Goal: Communication & Community: Answer question/provide support

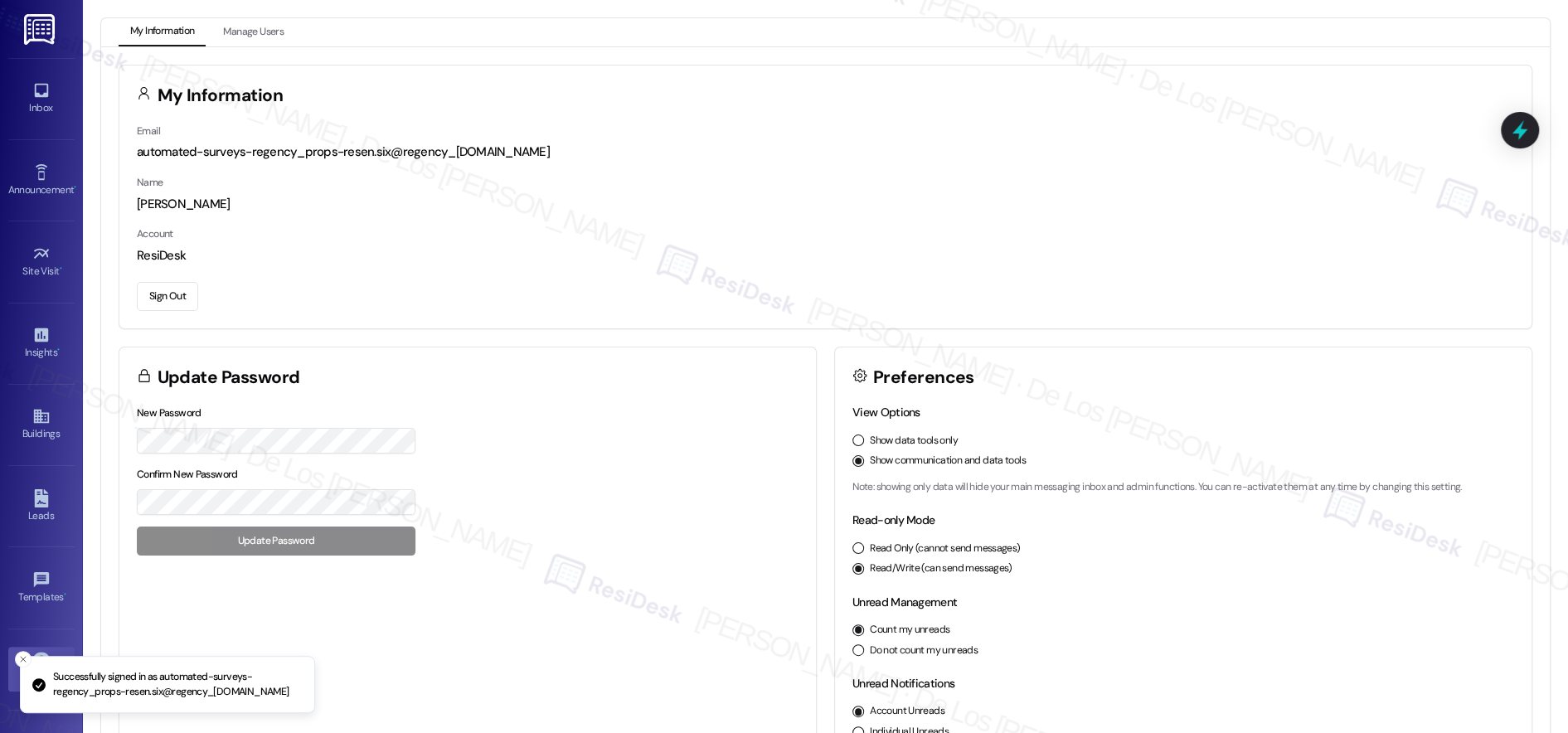
scroll to position [1, 0]
click at [35, 106] on div "Inbox" at bounding box center [41, 108] width 83 height 16
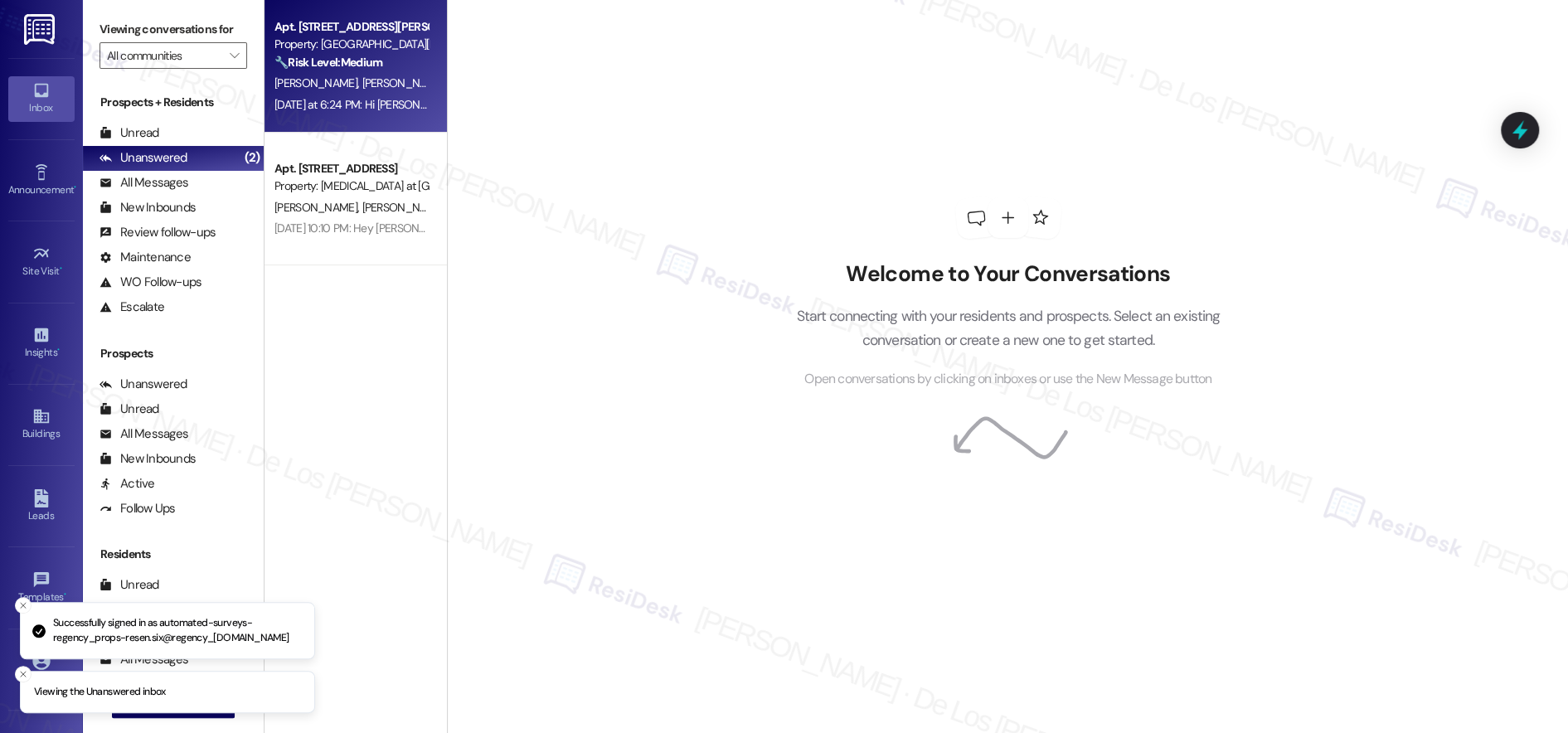
click at [380, 93] on div "[PERSON_NAME] [PERSON_NAME]" at bounding box center [351, 83] width 157 height 21
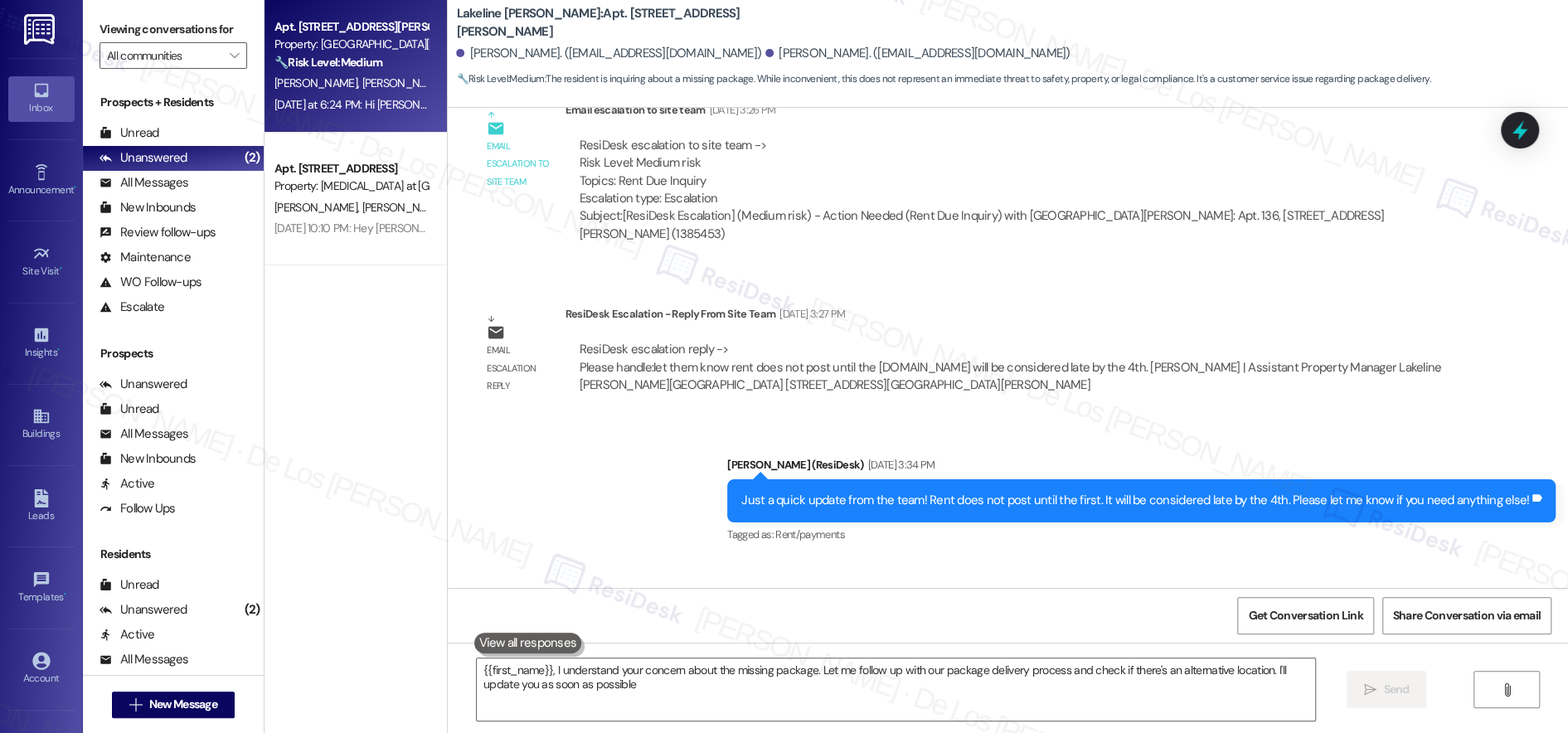
type textarea "{{first_name}}, I understand your concern about the missing package. Let me fol…"
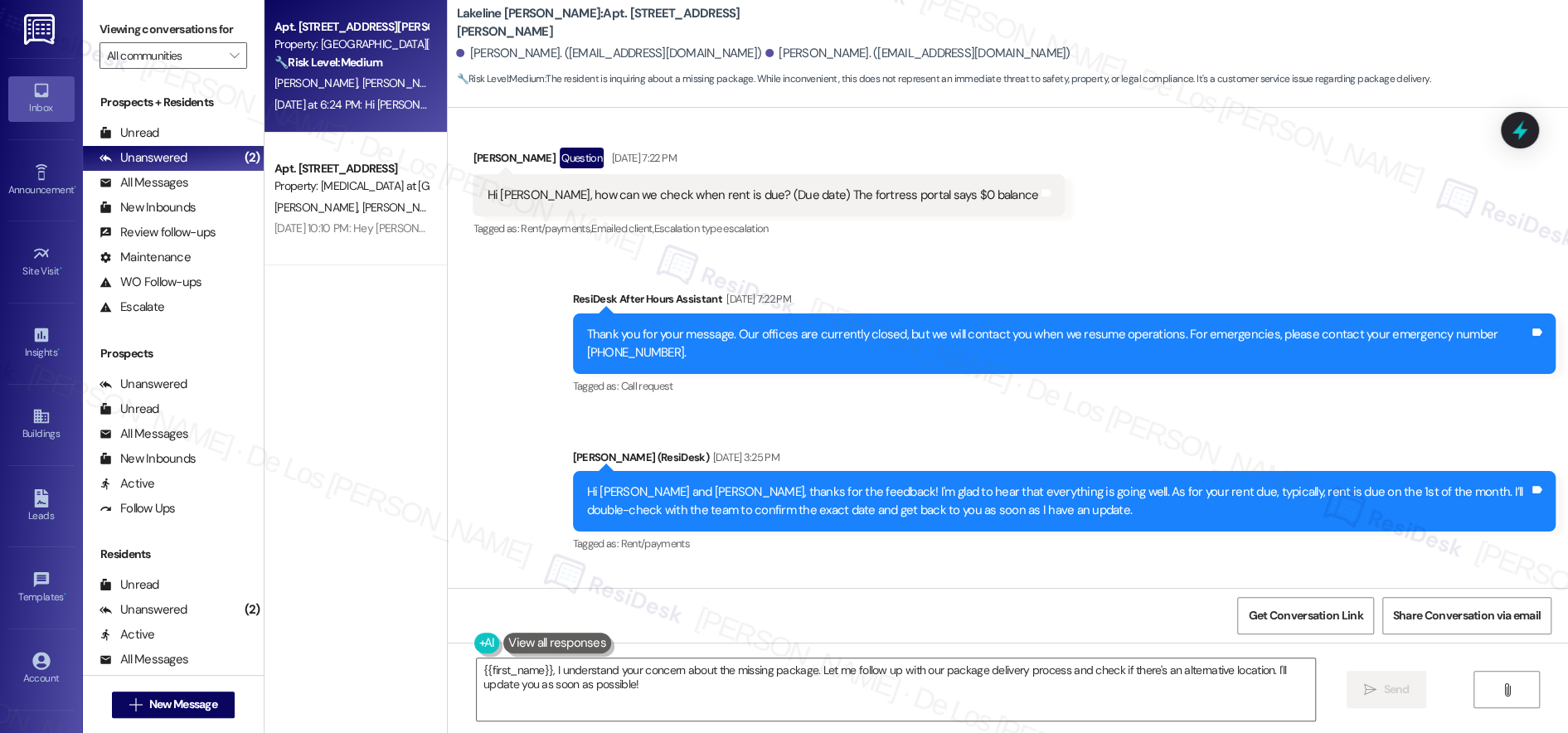
scroll to position [841, 0]
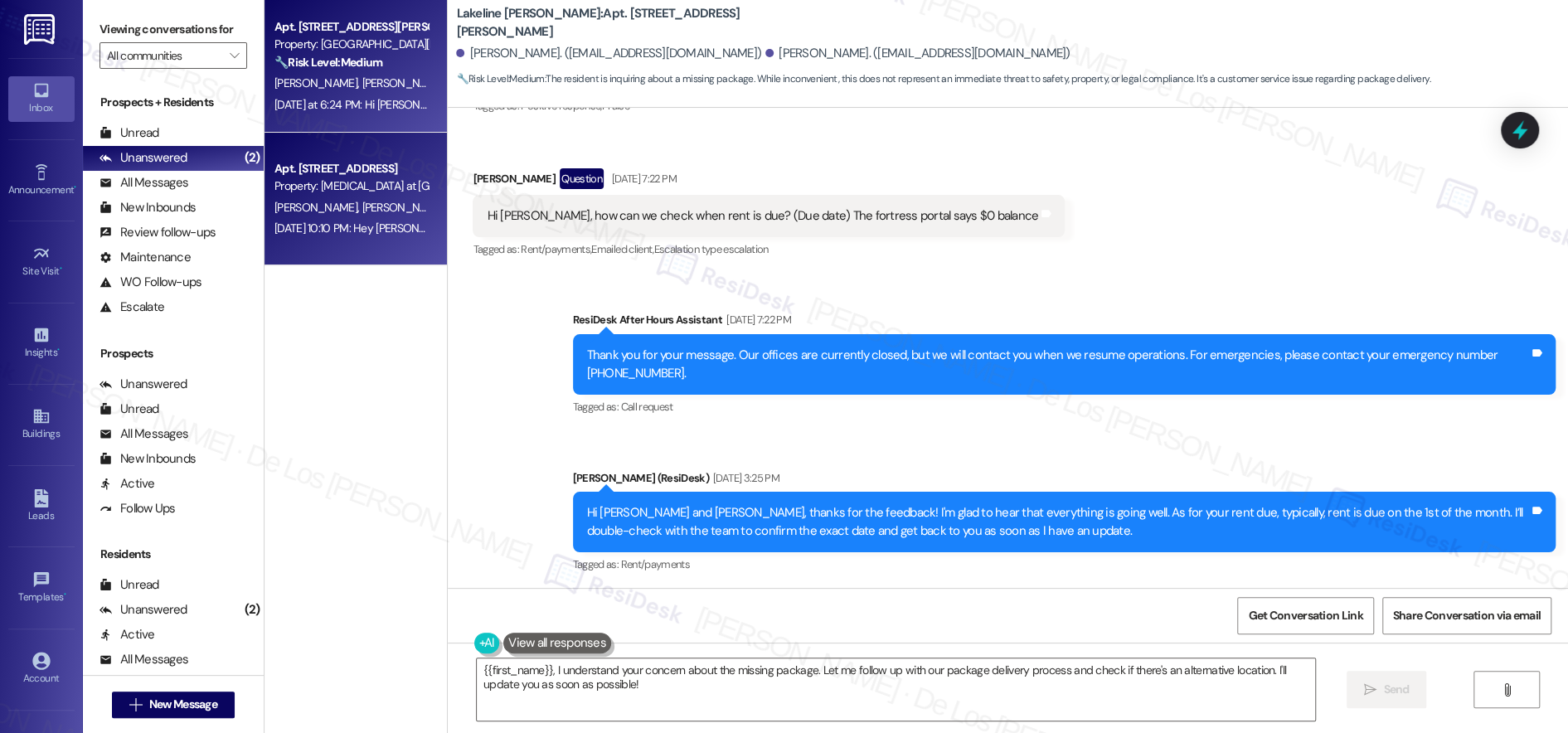
click at [536, 204] on span "[PERSON_NAME]" at bounding box center [577, 207] width 83 height 15
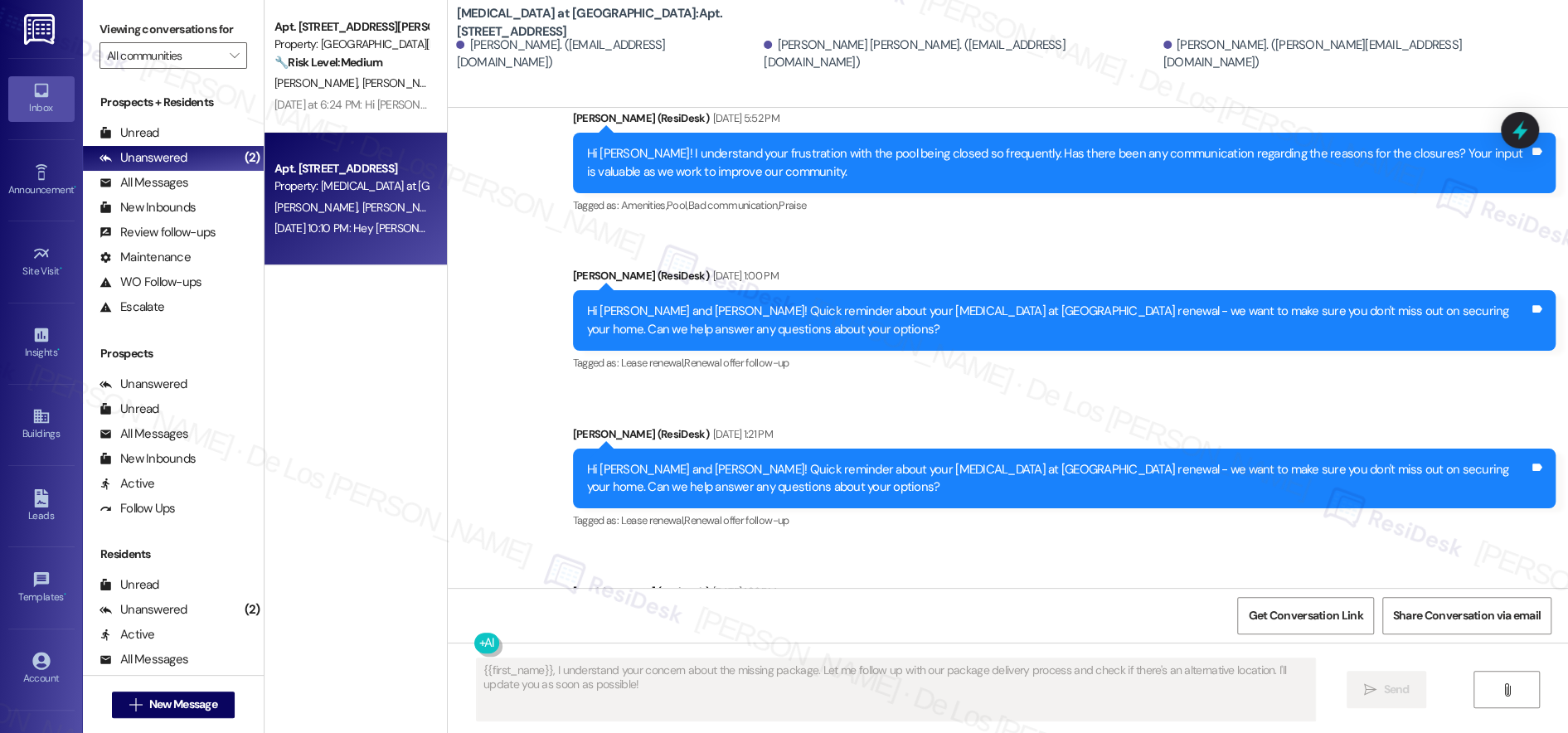
type textarea "Fetching suggested responses. Please feel free to read through the conversation…"
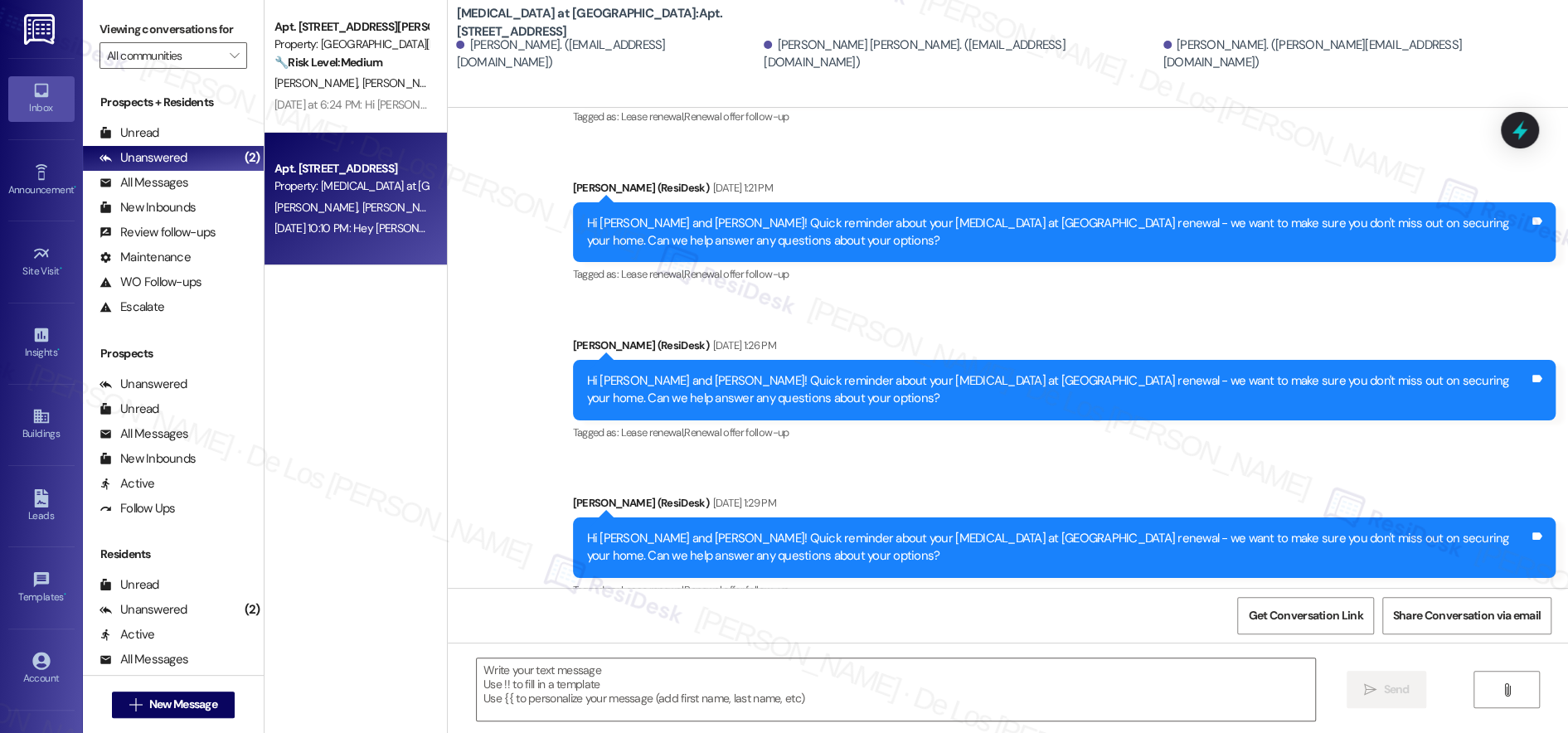
scroll to position [992, 0]
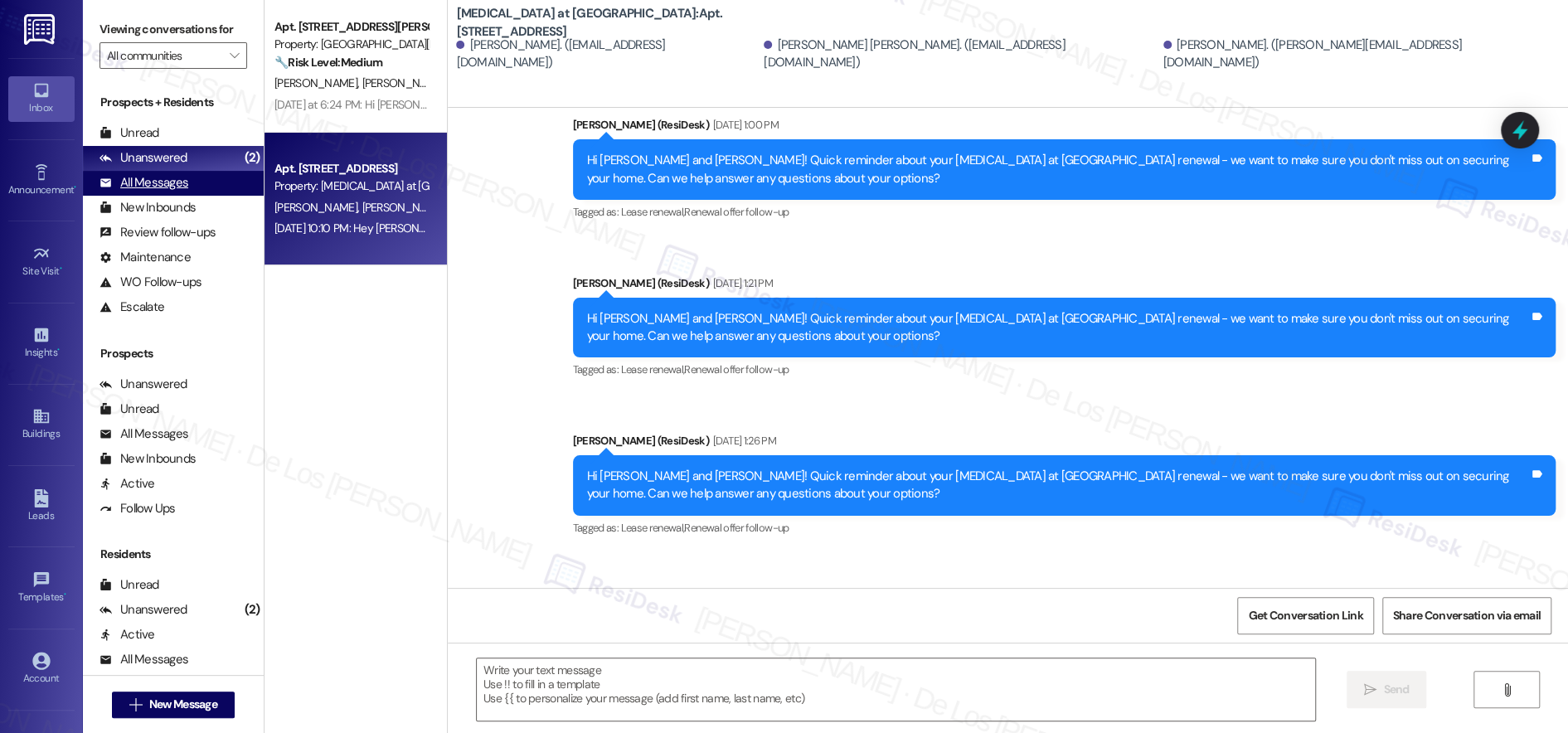
click at [195, 174] on div "All Messages (undefined)" at bounding box center [173, 183] width 181 height 25
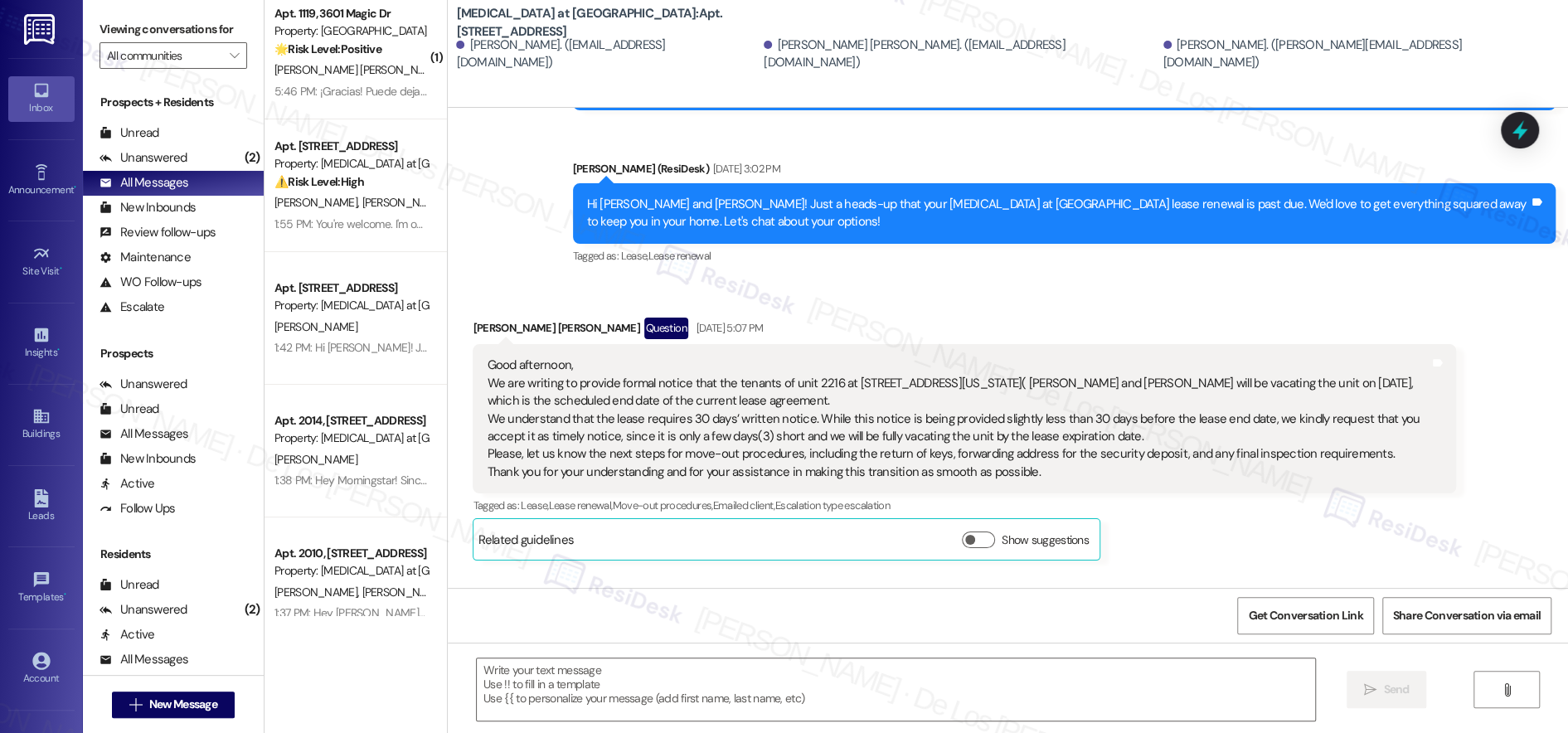
scroll to position [34, 0]
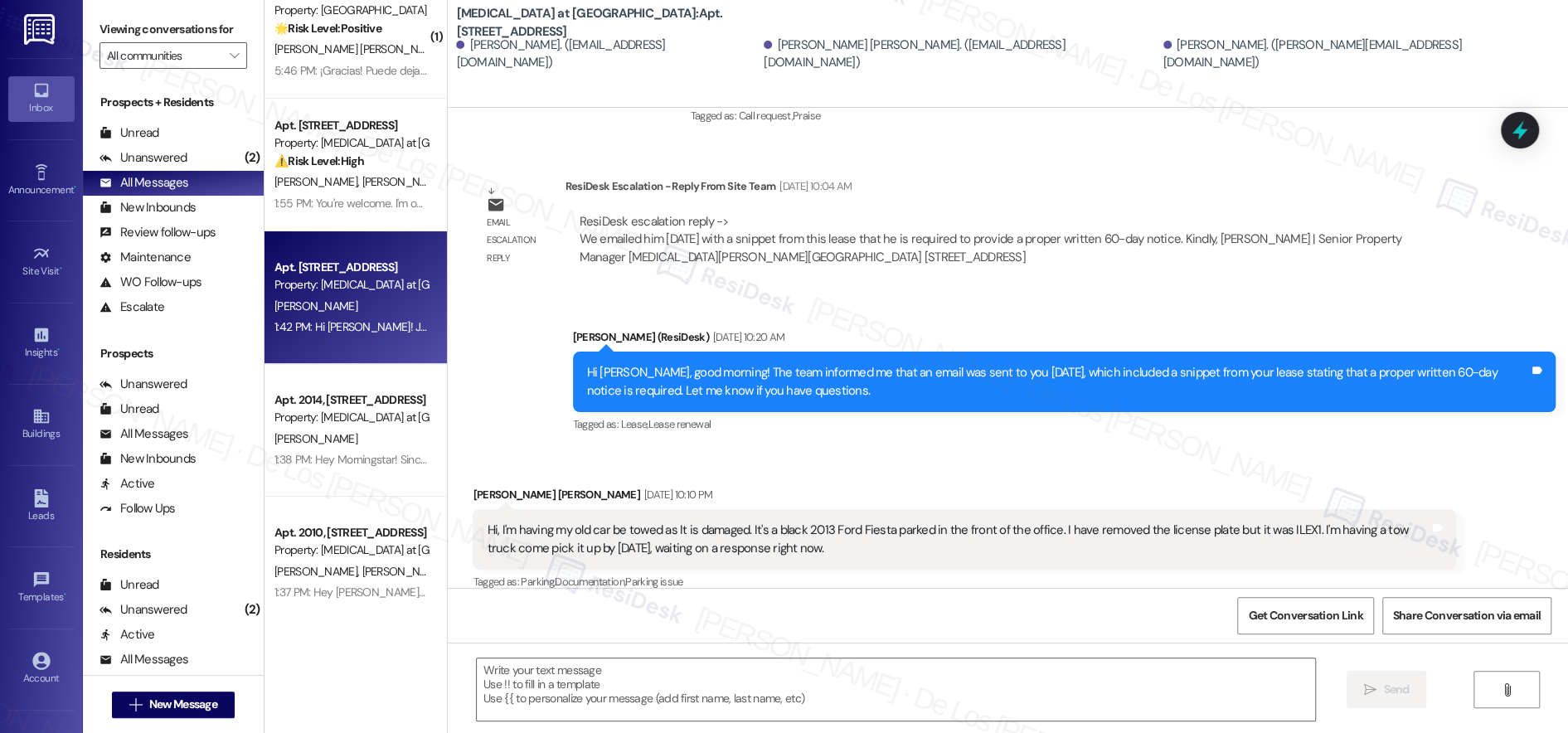
type textarea "Fetching suggested responses. Please feel free to read through the conversation…"
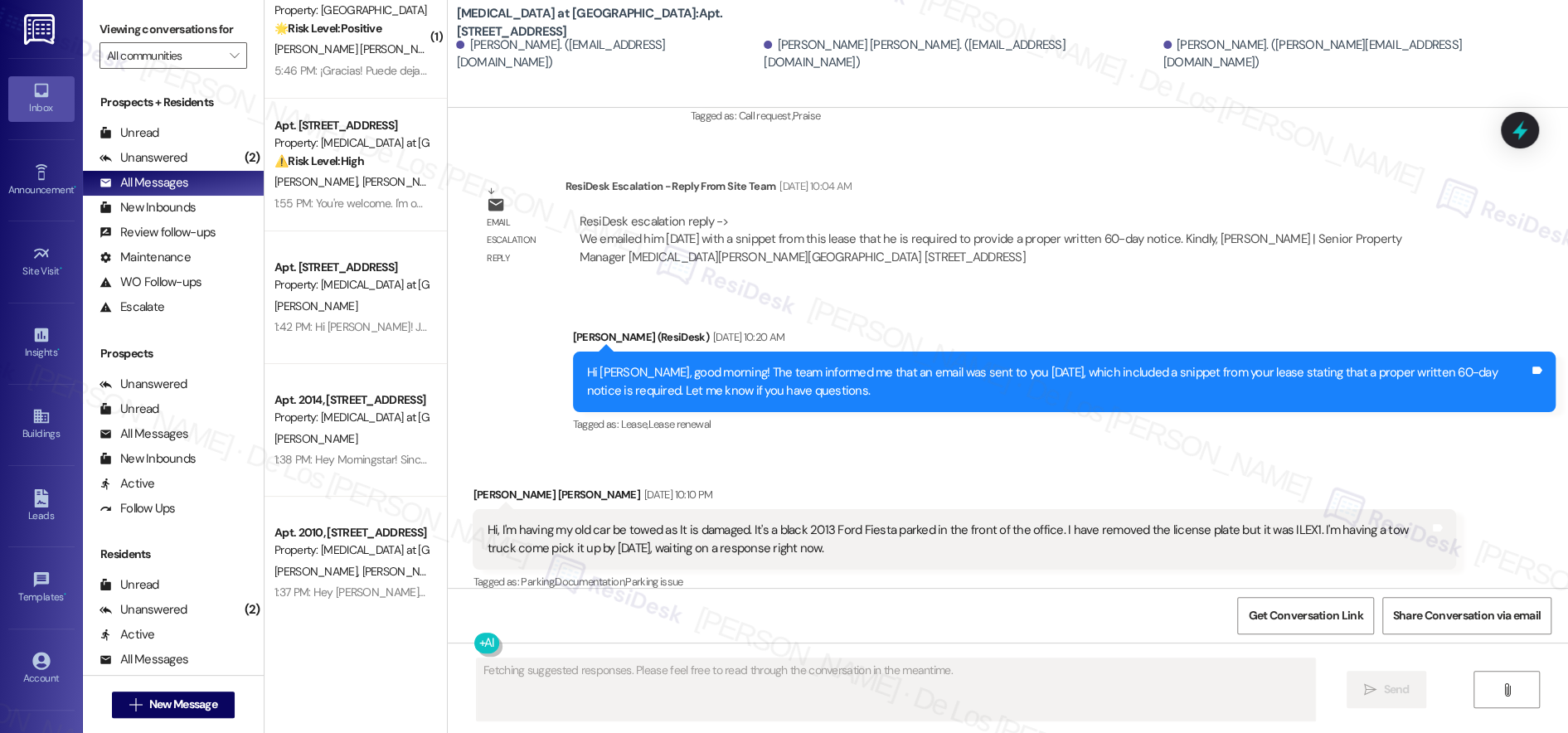
drag, startPoint x: 358, startPoint y: 281, endPoint x: 448, endPoint y: 291, distance: 90.6
click at [358, 281] on div "Property: [MEDICAL_DATA] at [GEOGRAPHIC_DATA]" at bounding box center [351, 285] width 153 height 17
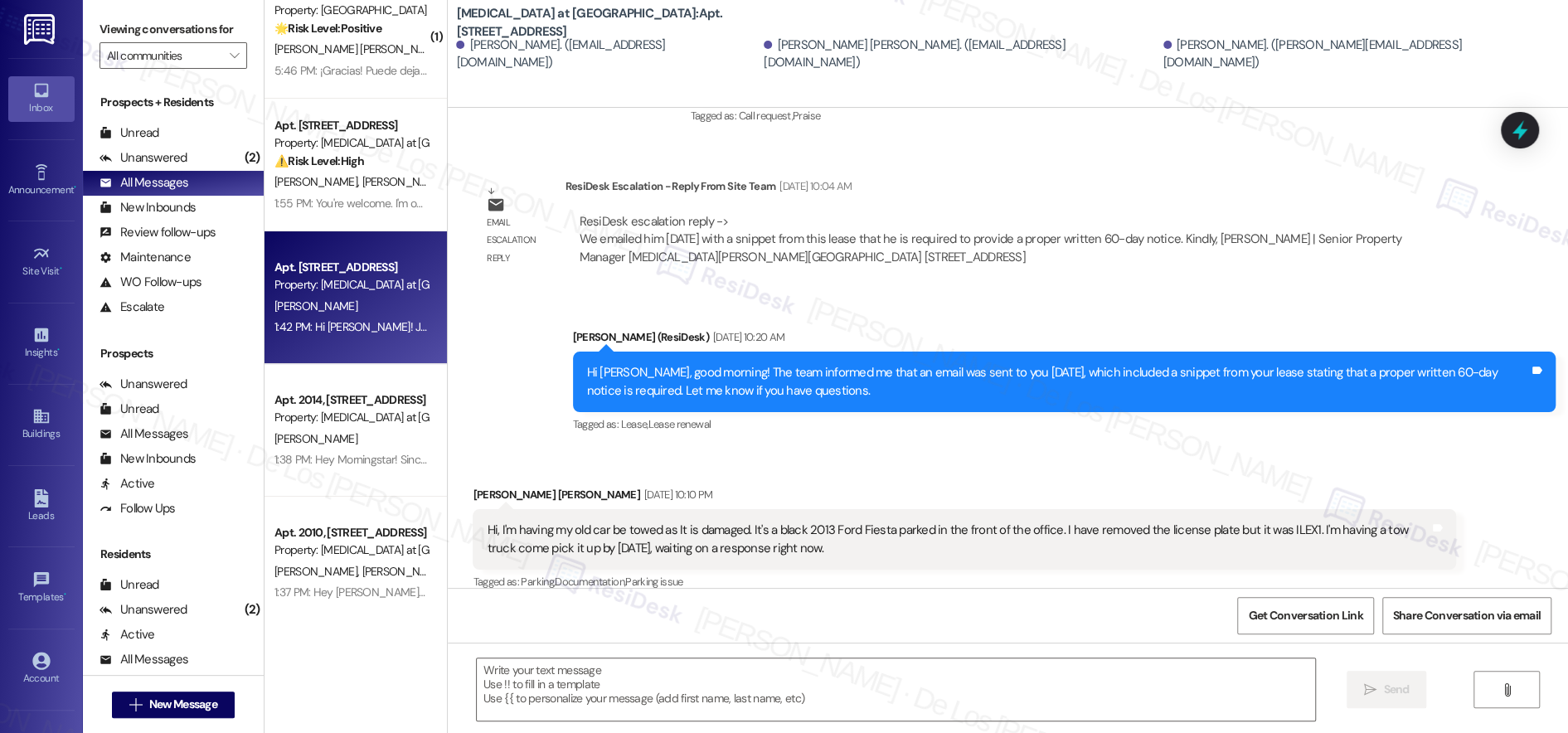
type textarea "Fetching suggested responses. Please feel free to read through the conversation…"
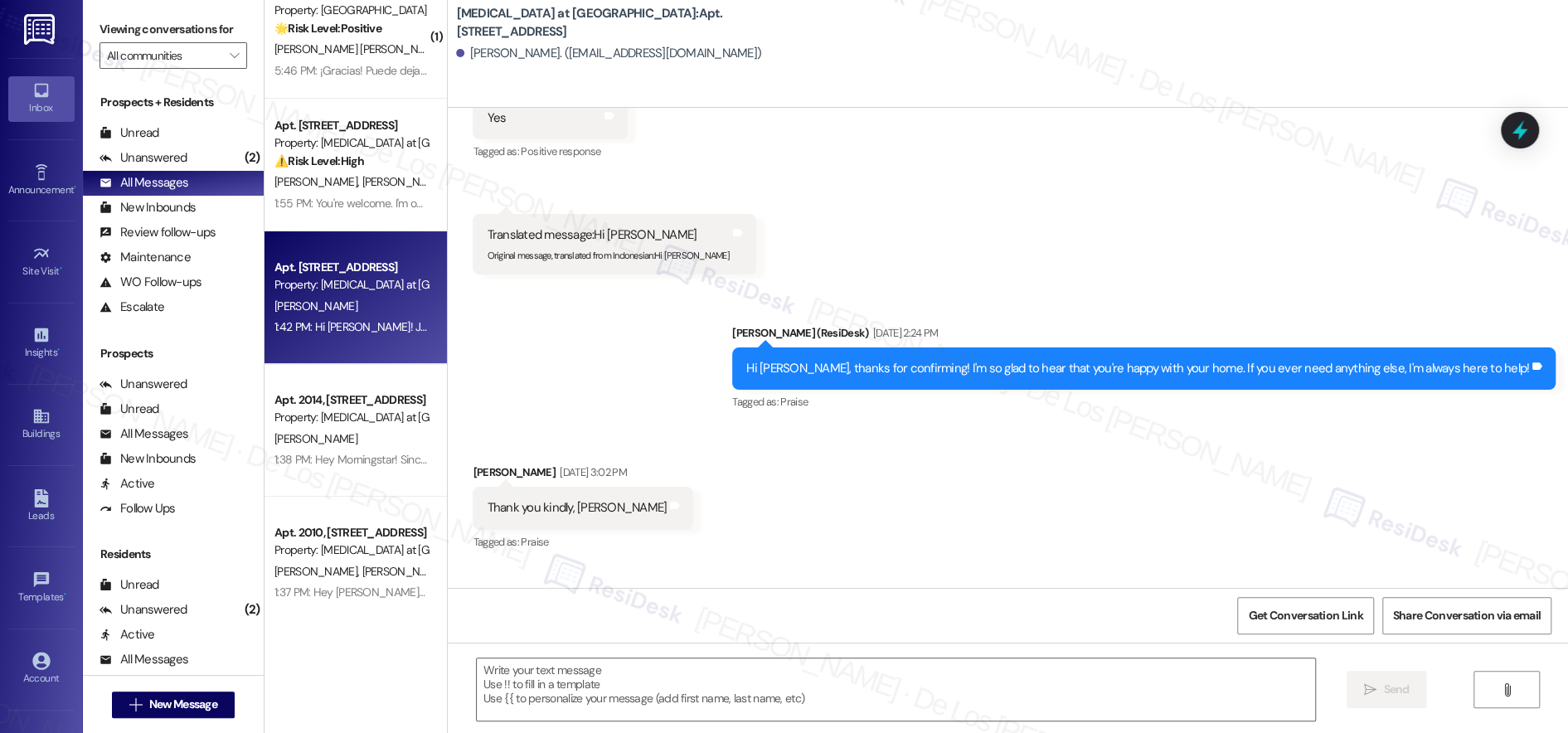
scroll to position [1332, 0]
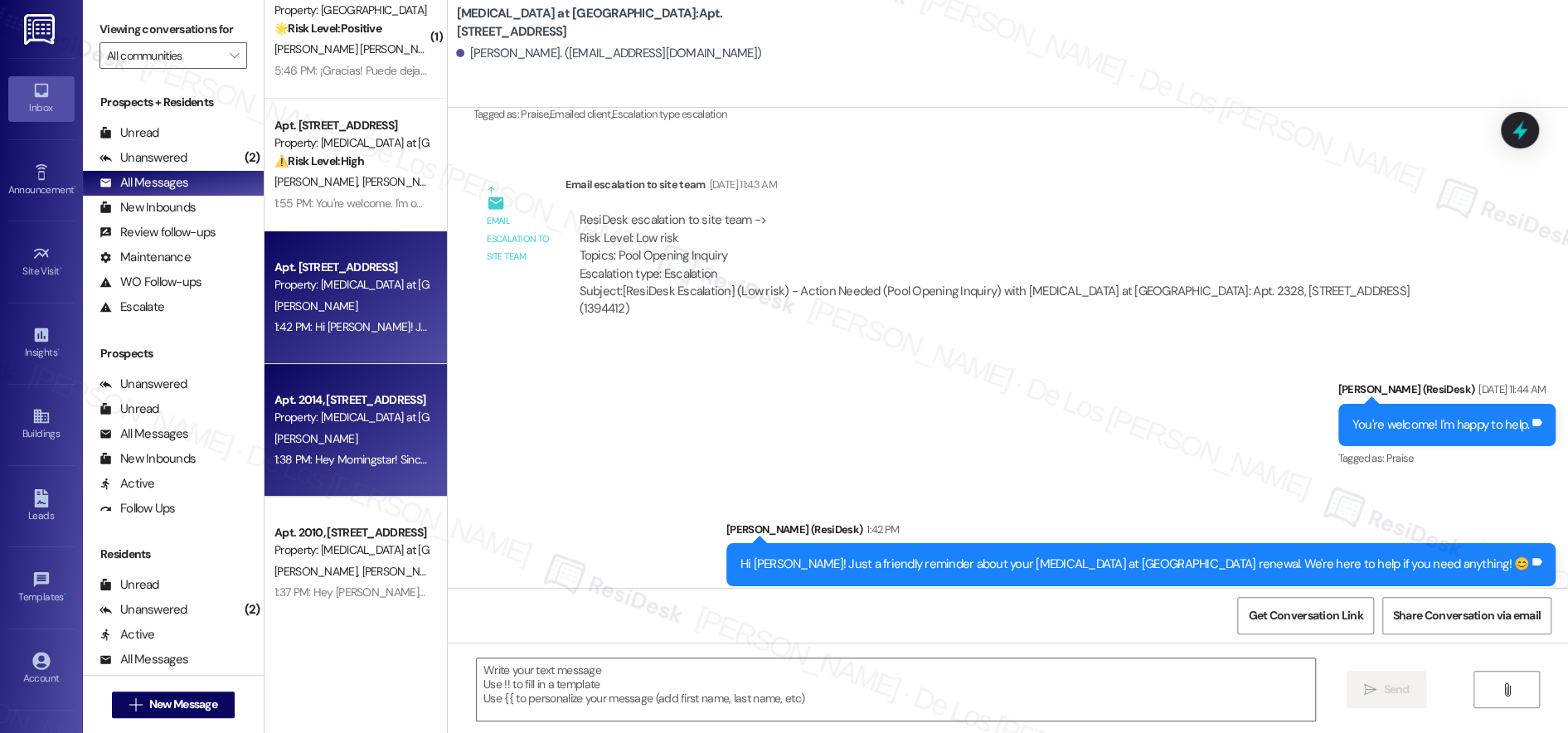
click at [361, 407] on div "Apt. 2014, [STREET_ADDRESS]" at bounding box center [351, 400] width 153 height 17
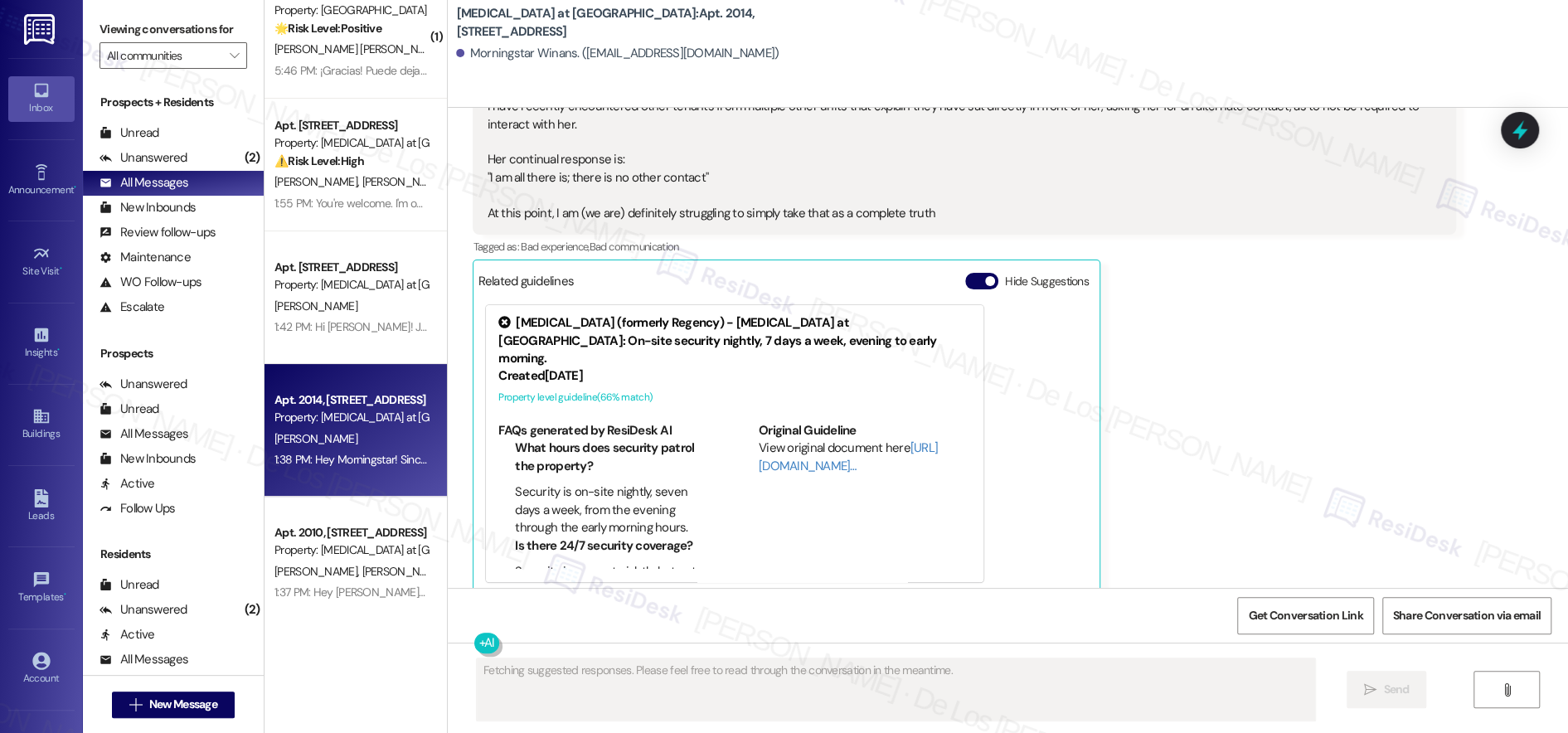
scroll to position [14904, 0]
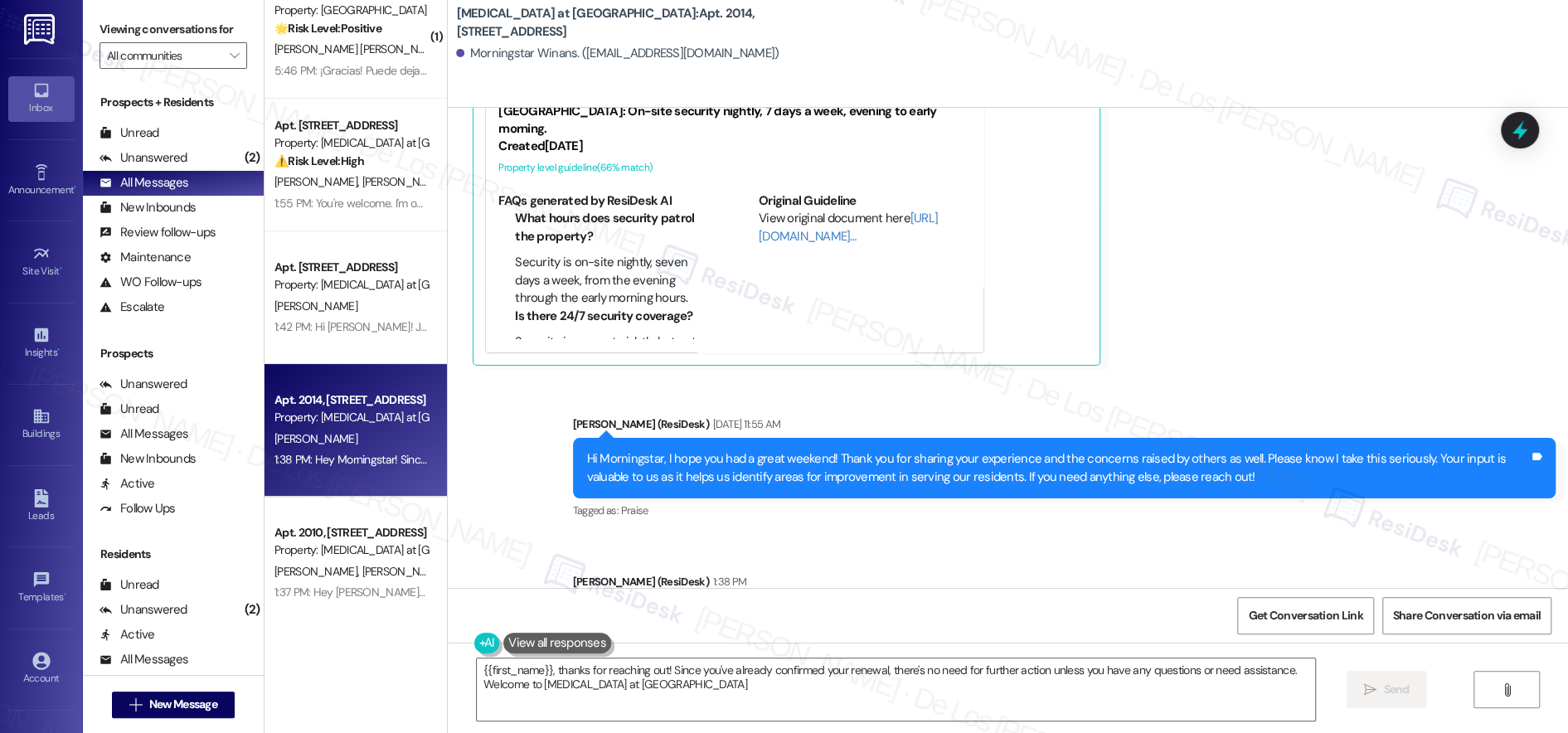
type textarea "{{first_name}}, thanks for reaching out! Since you've already confirmed your re…"
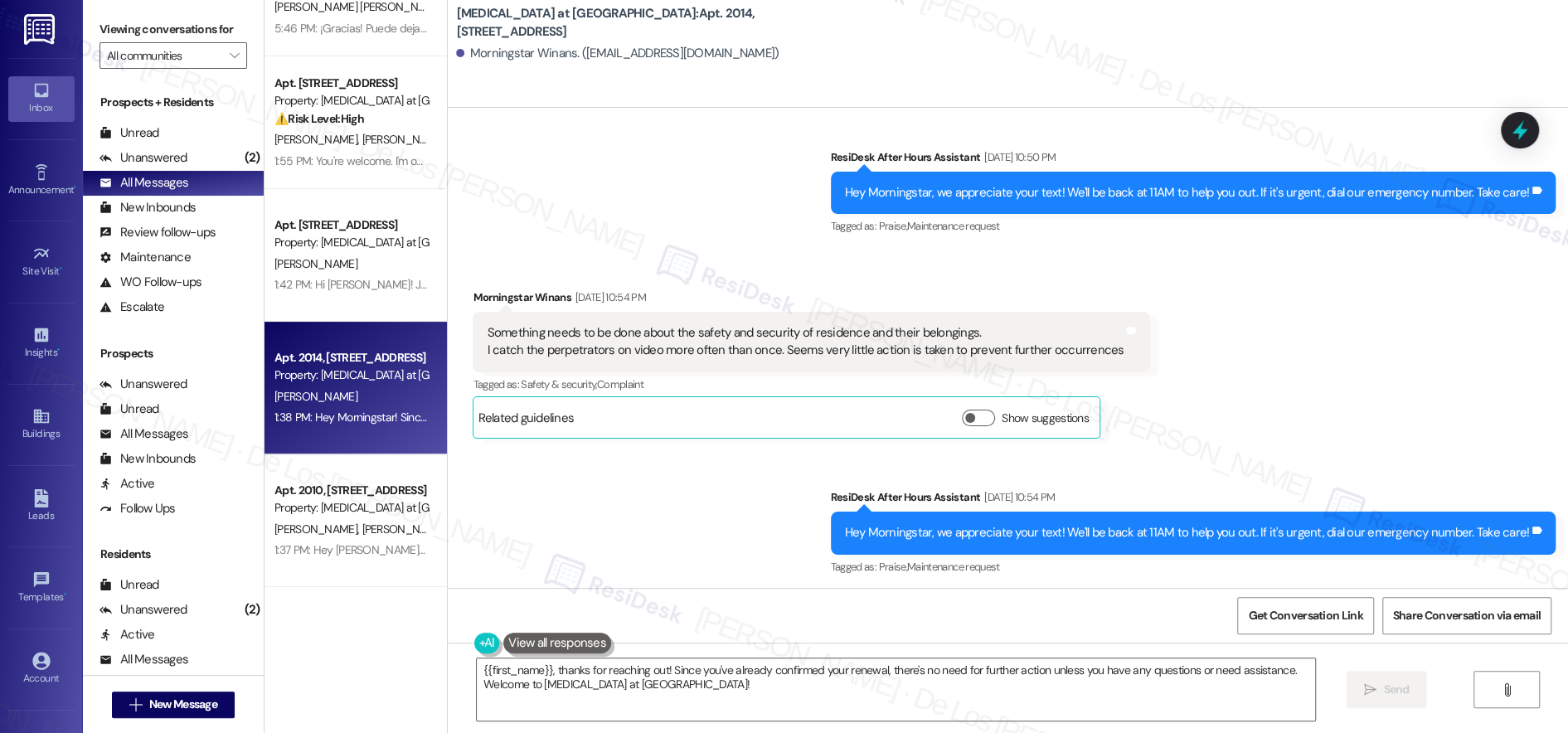
scroll to position [79, 0]
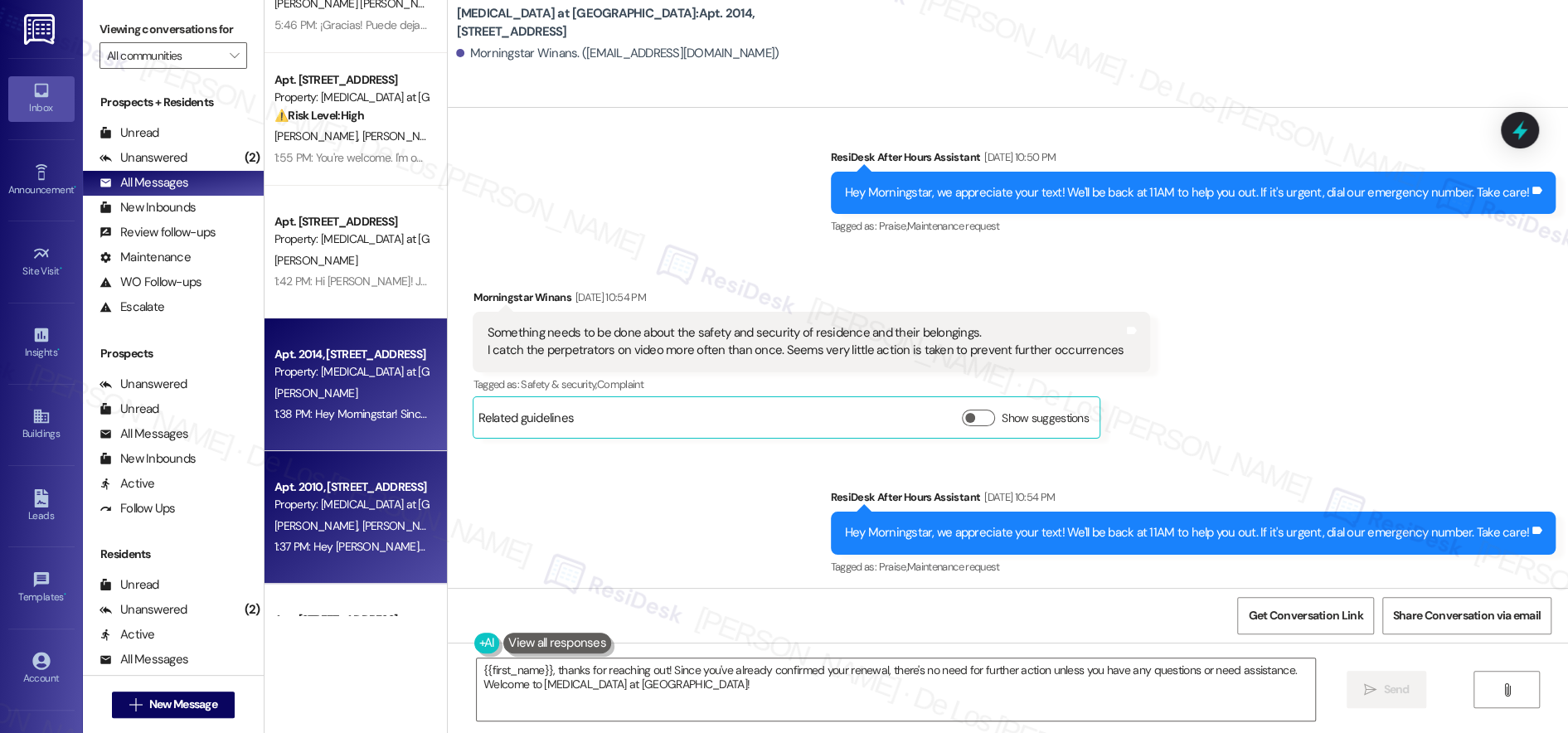
click at [356, 481] on div "Apt. 2010, [STREET_ADDRESS]" at bounding box center [351, 487] width 153 height 17
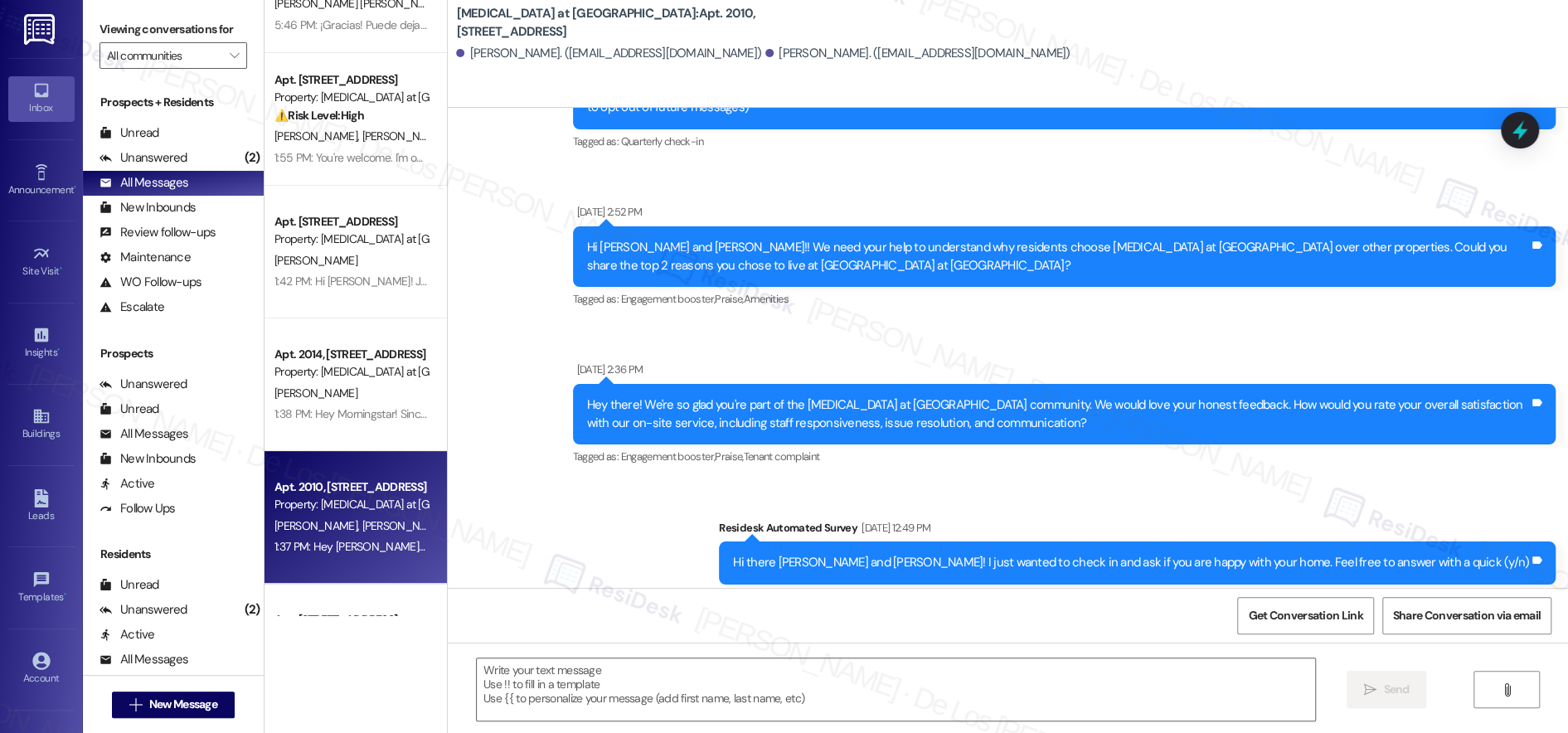
type textarea "Fetching suggested responses. Please feel free to read through the conversation…"
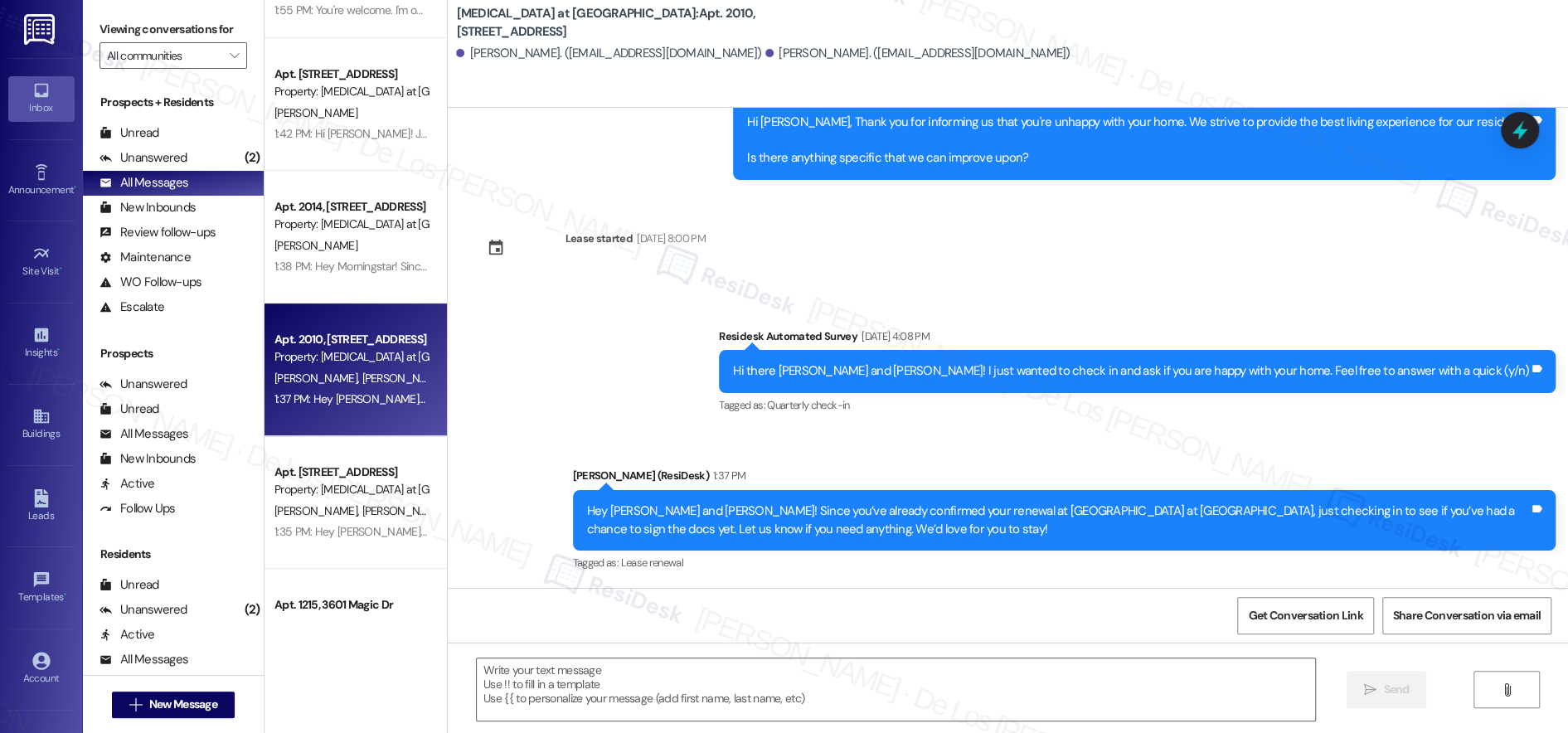
scroll to position [241, 0]
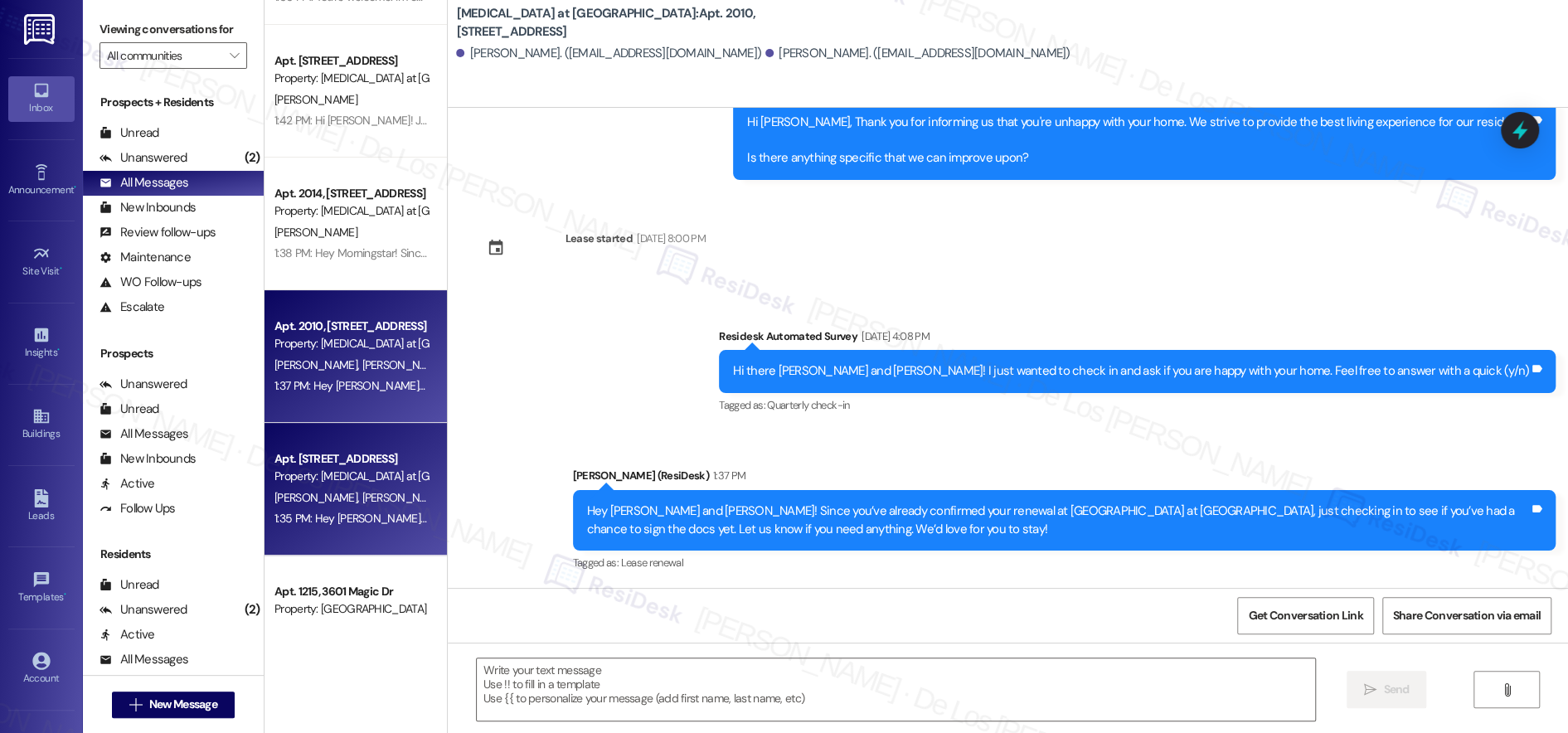
click at [350, 460] on div "Apt. [STREET_ADDRESS]" at bounding box center [351, 458] width 153 height 17
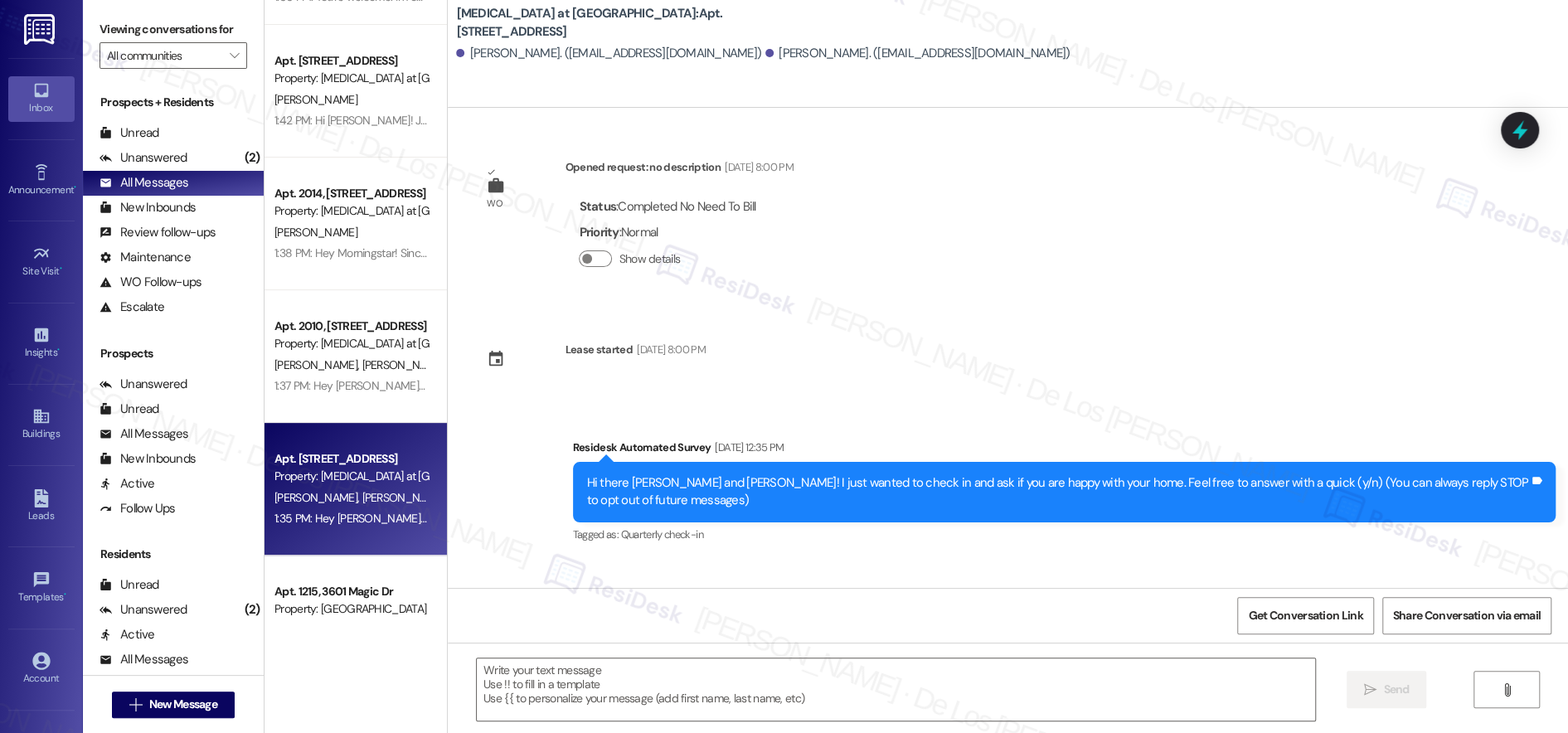
type textarea "Fetching suggested responses. Please feel free to read through the conversation…"
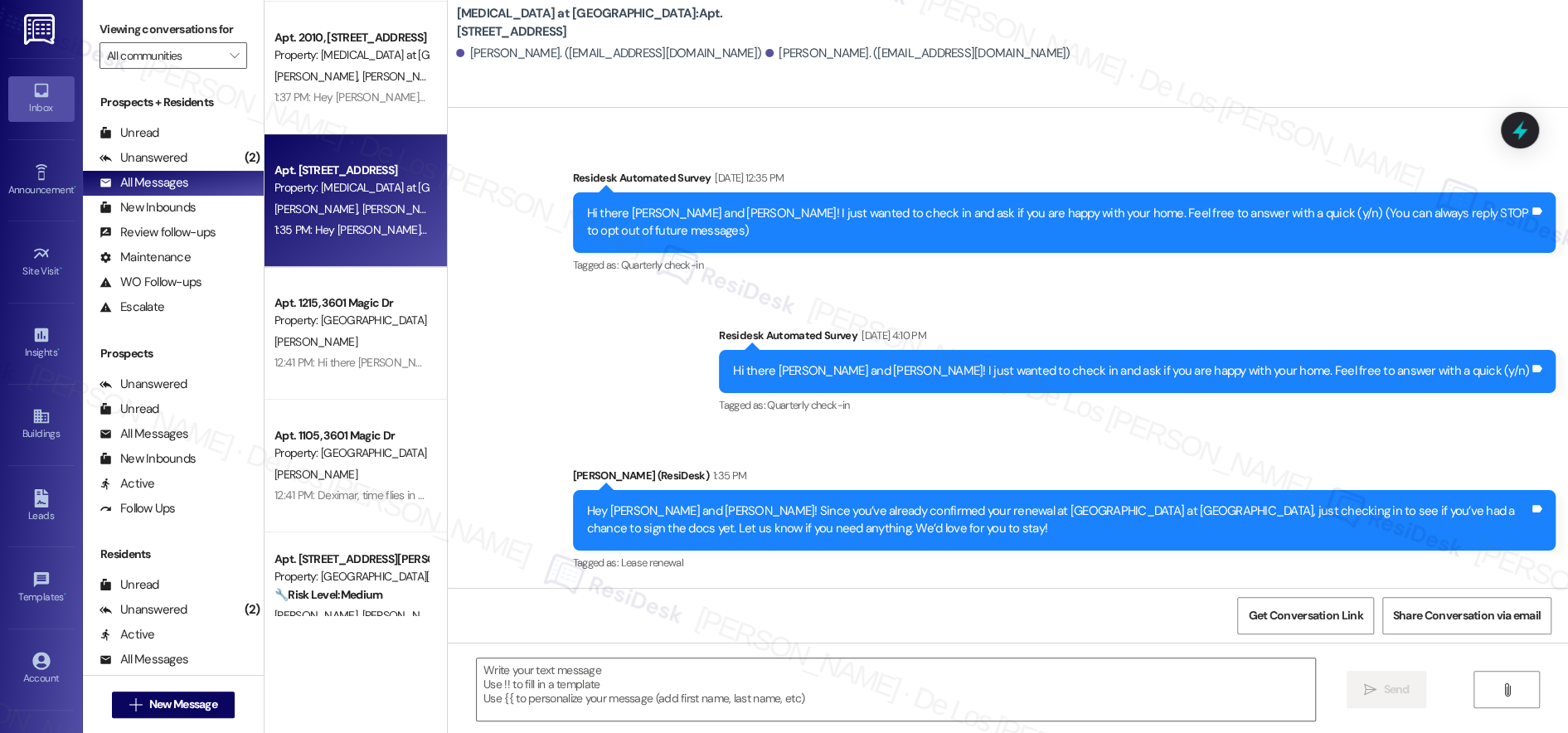
scroll to position [594, 0]
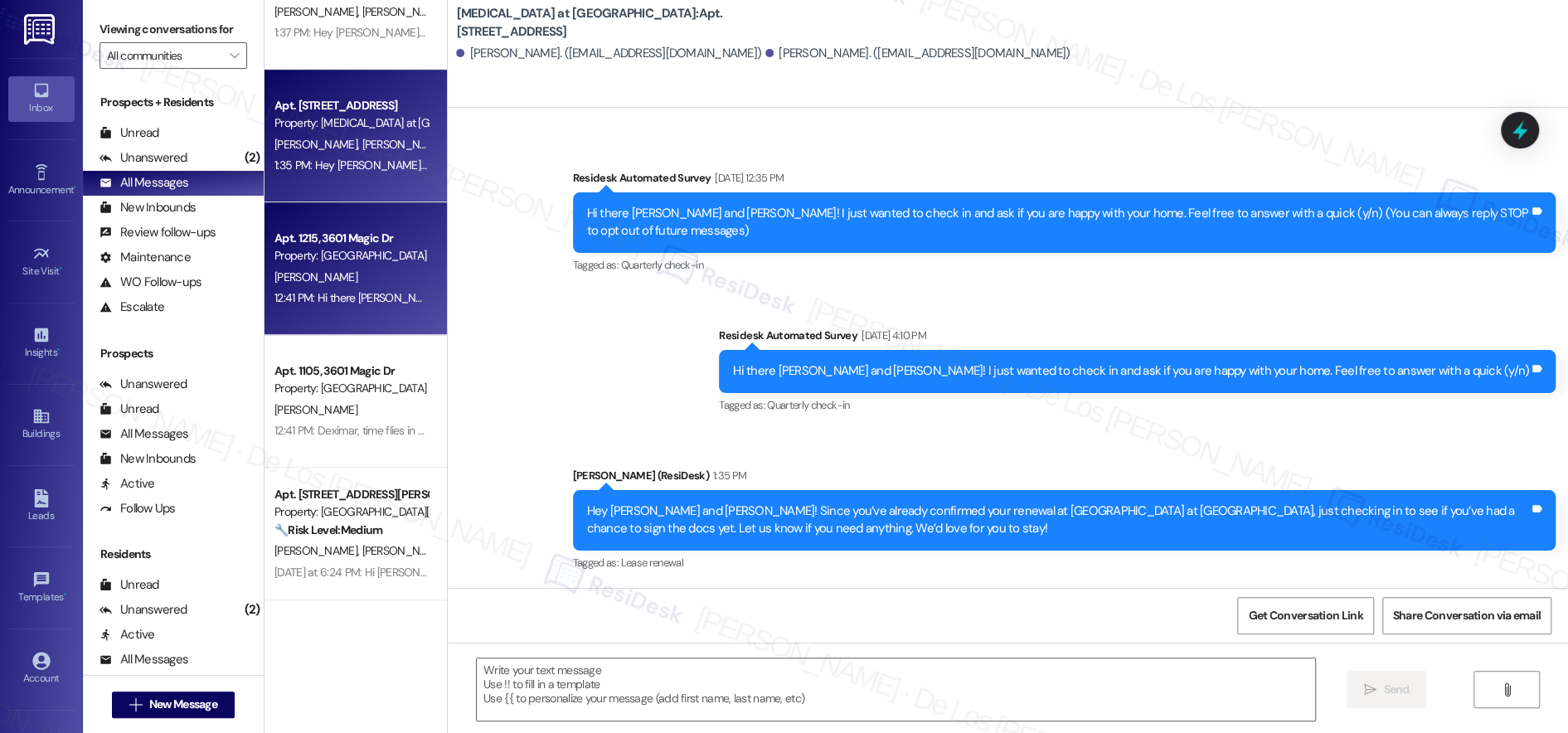
click at [326, 289] on div "12:41 PM: Hi there [PERSON_NAME]! I just wanted to check in and ask if you are …" at bounding box center [351, 298] width 157 height 21
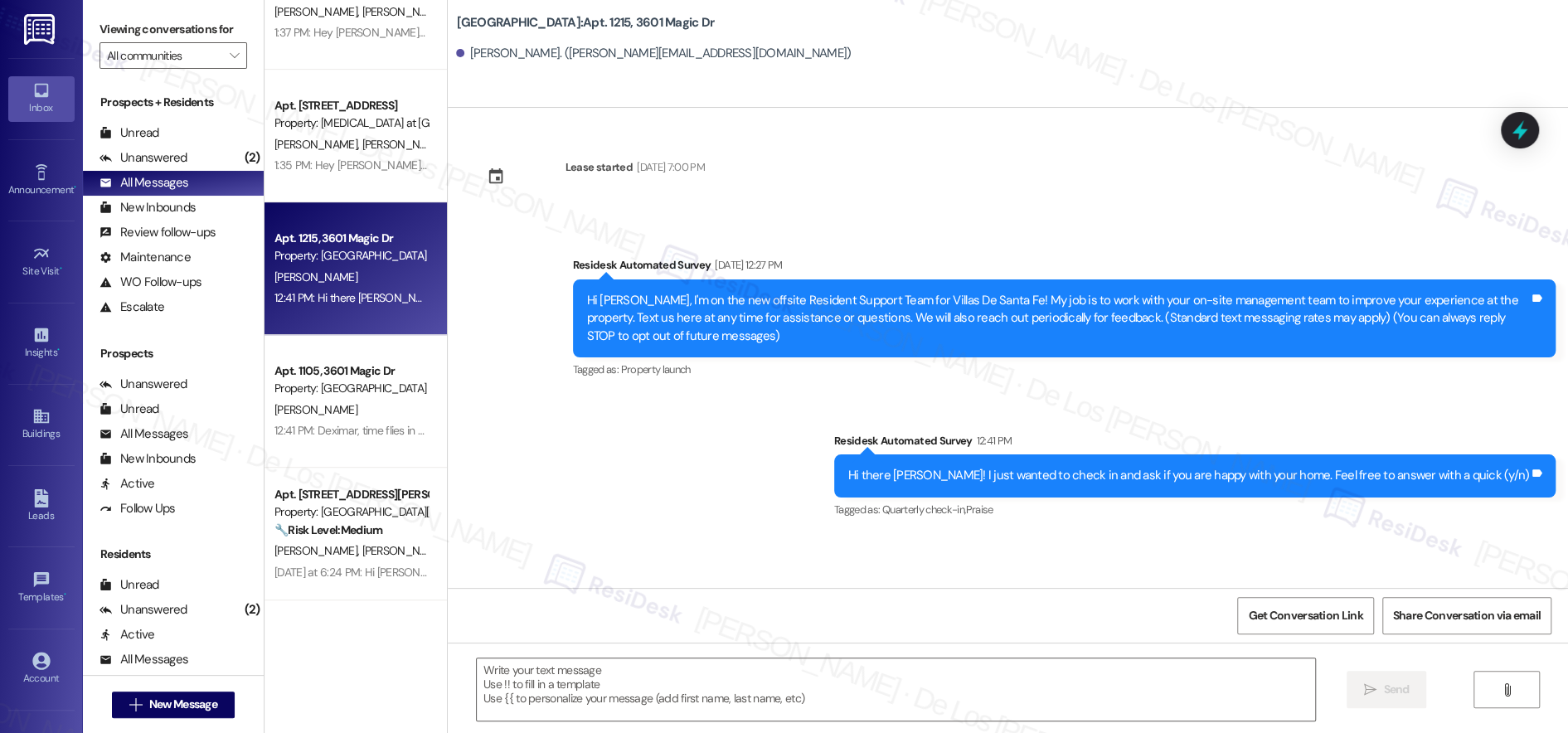
type textarea "Fetching suggested responses. Please feel free to read through the conversation…"
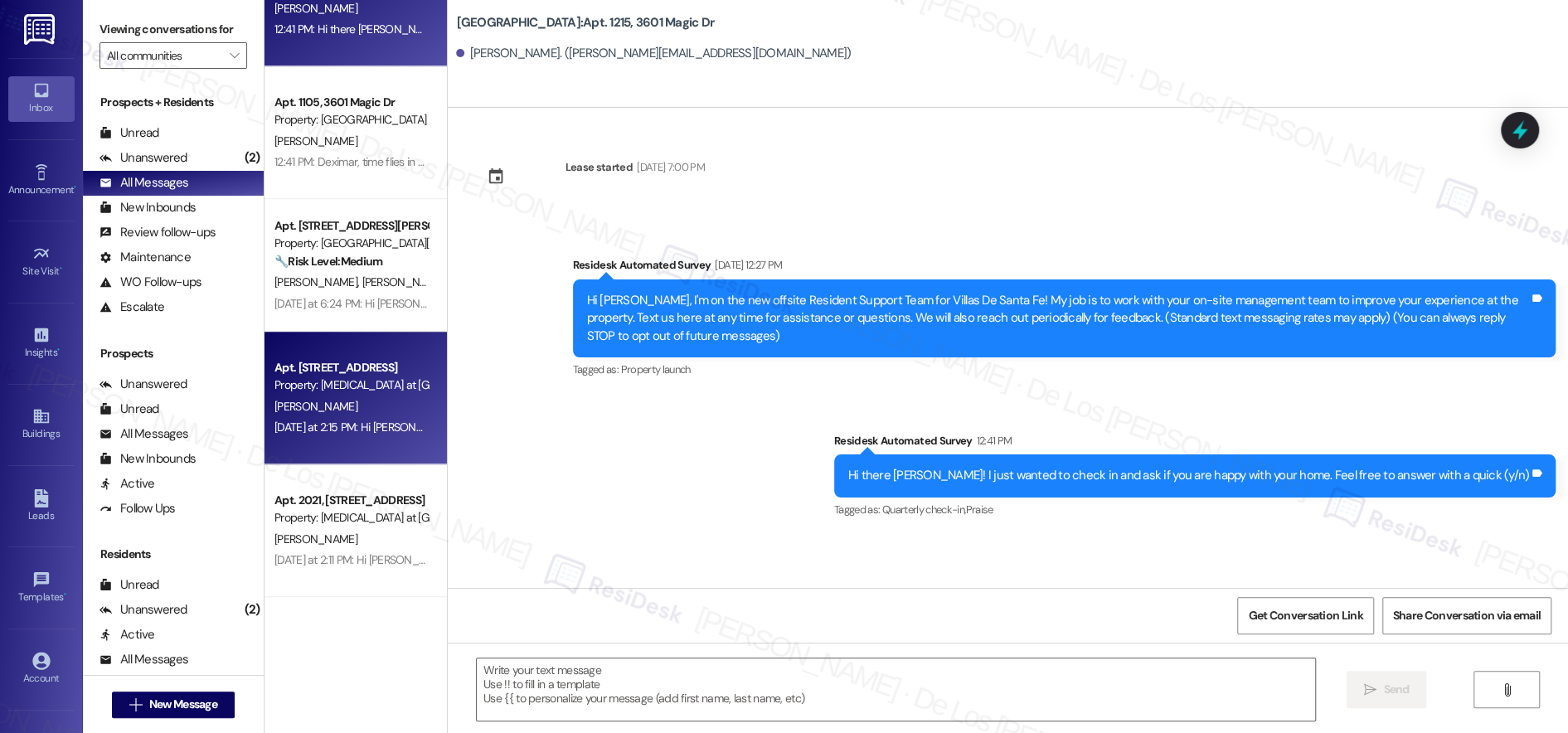
scroll to position [864, 0]
click at [350, 379] on div "Property: [MEDICAL_DATA] at [GEOGRAPHIC_DATA]" at bounding box center [351, 384] width 153 height 17
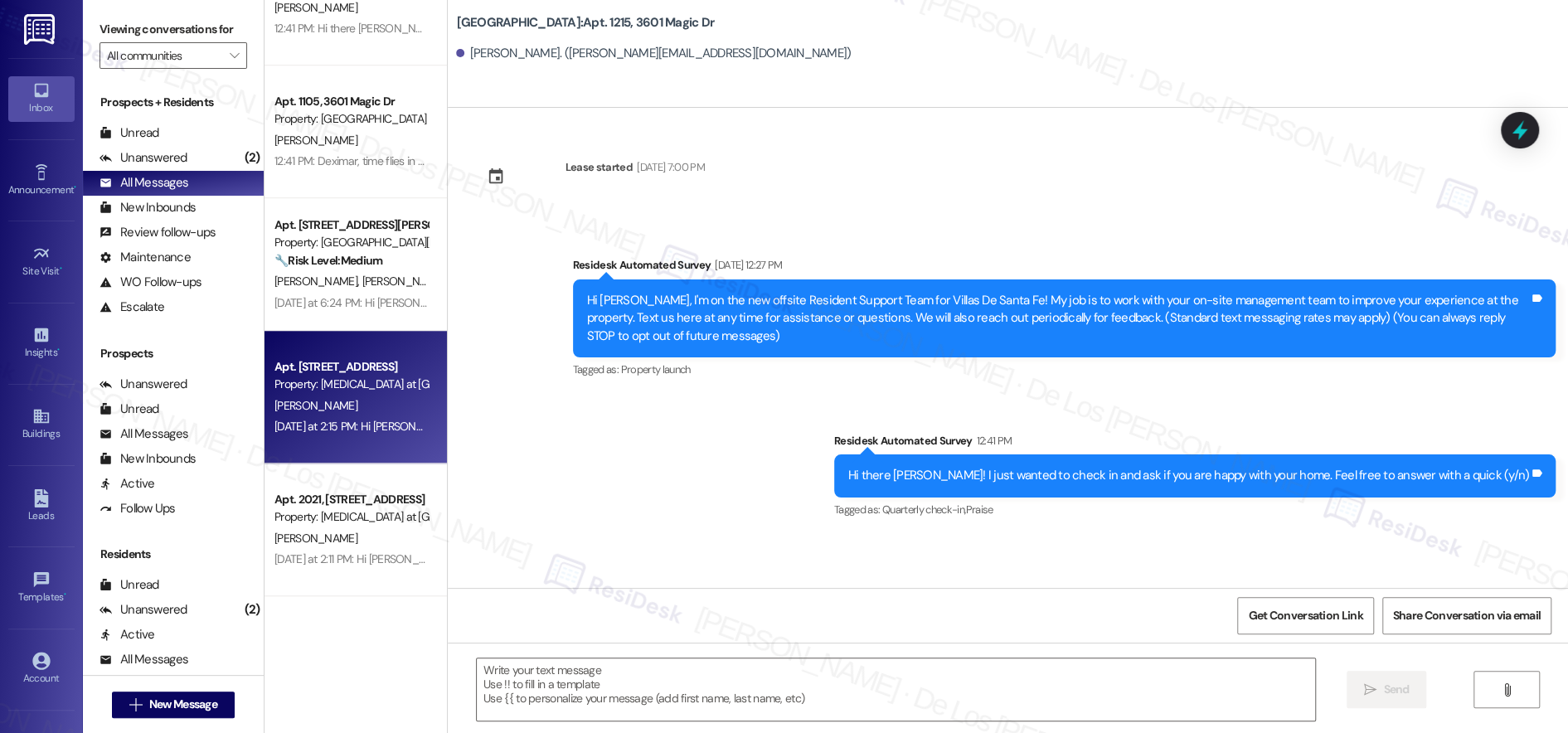
type textarea "Fetching suggested responses. Please feel free to read through the conversation…"
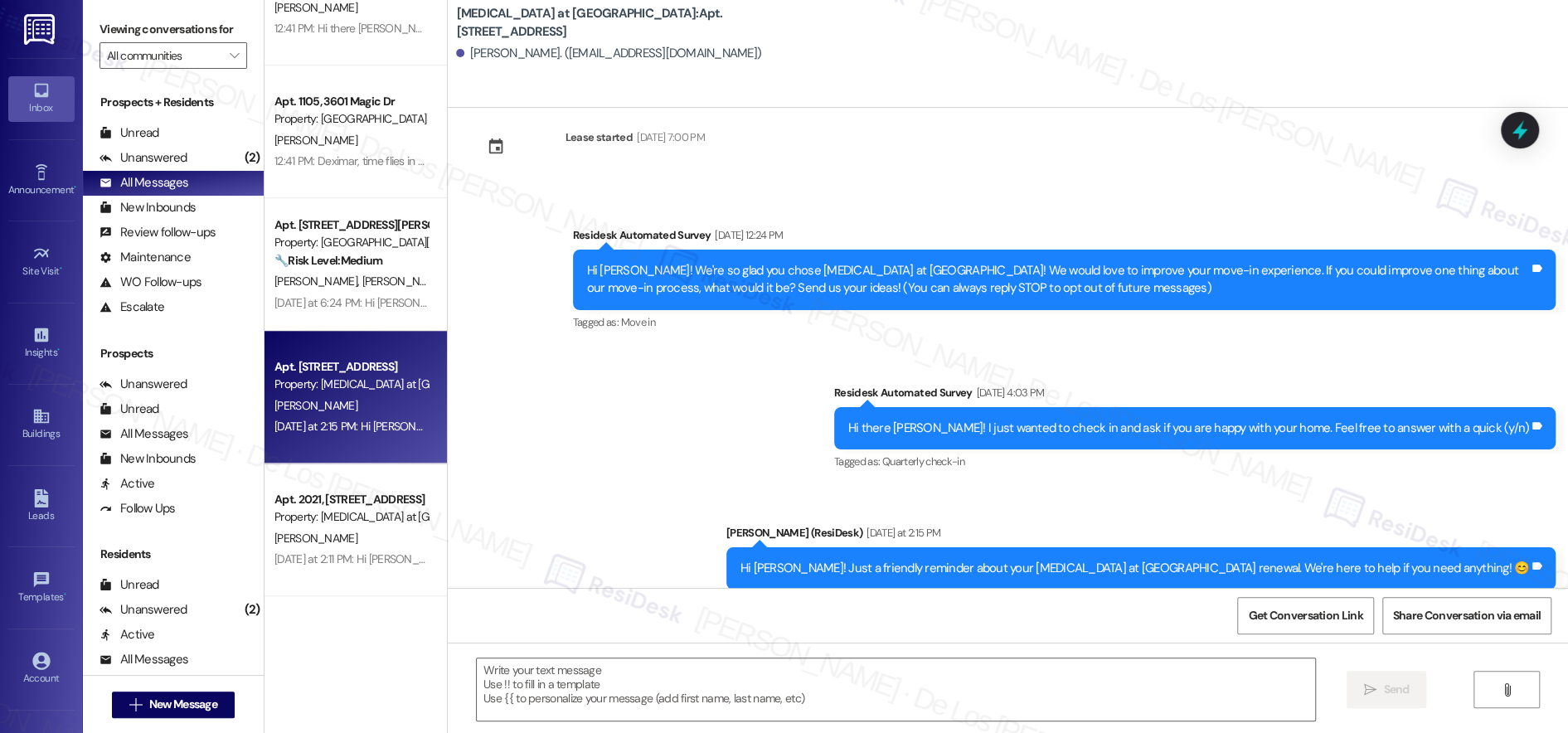
scroll to position [68, 0]
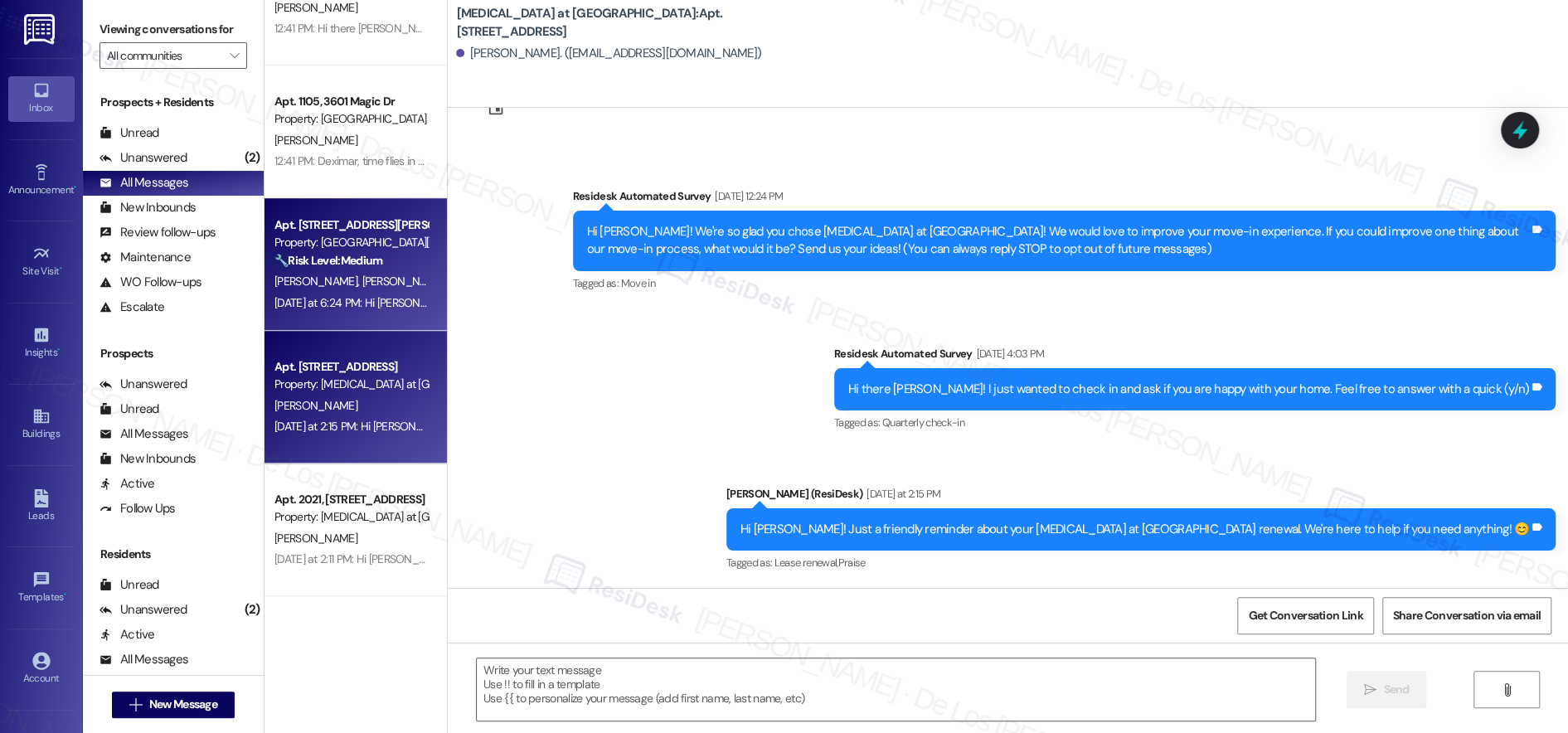
click at [371, 267] on div "🔧 Risk Level: Medium The resident is inquiring about a missing package. While i…" at bounding box center [351, 260] width 153 height 17
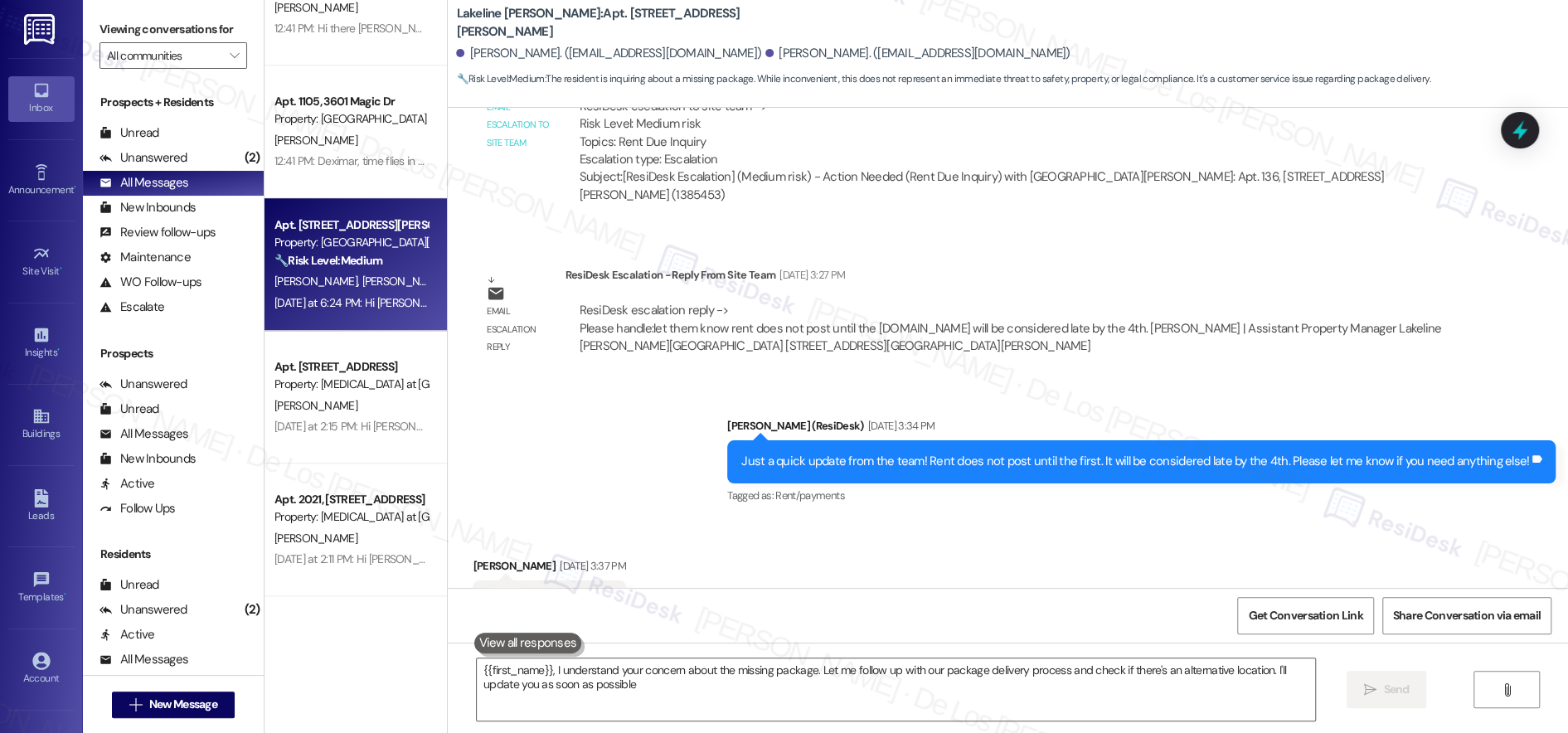
type textarea "{{first_name}}, I understand your concern about the missing package. Let me fol…"
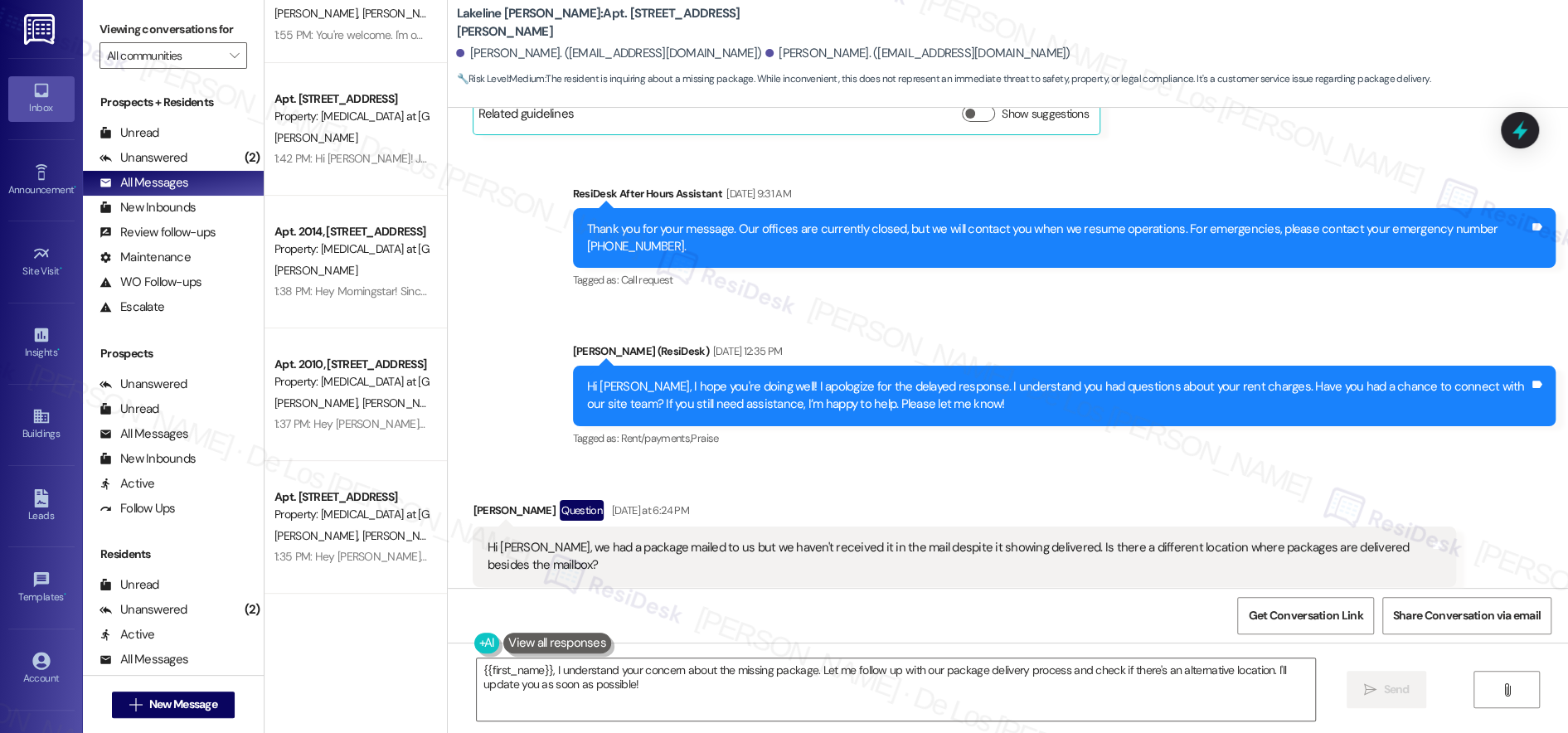
scroll to position [1869, 0]
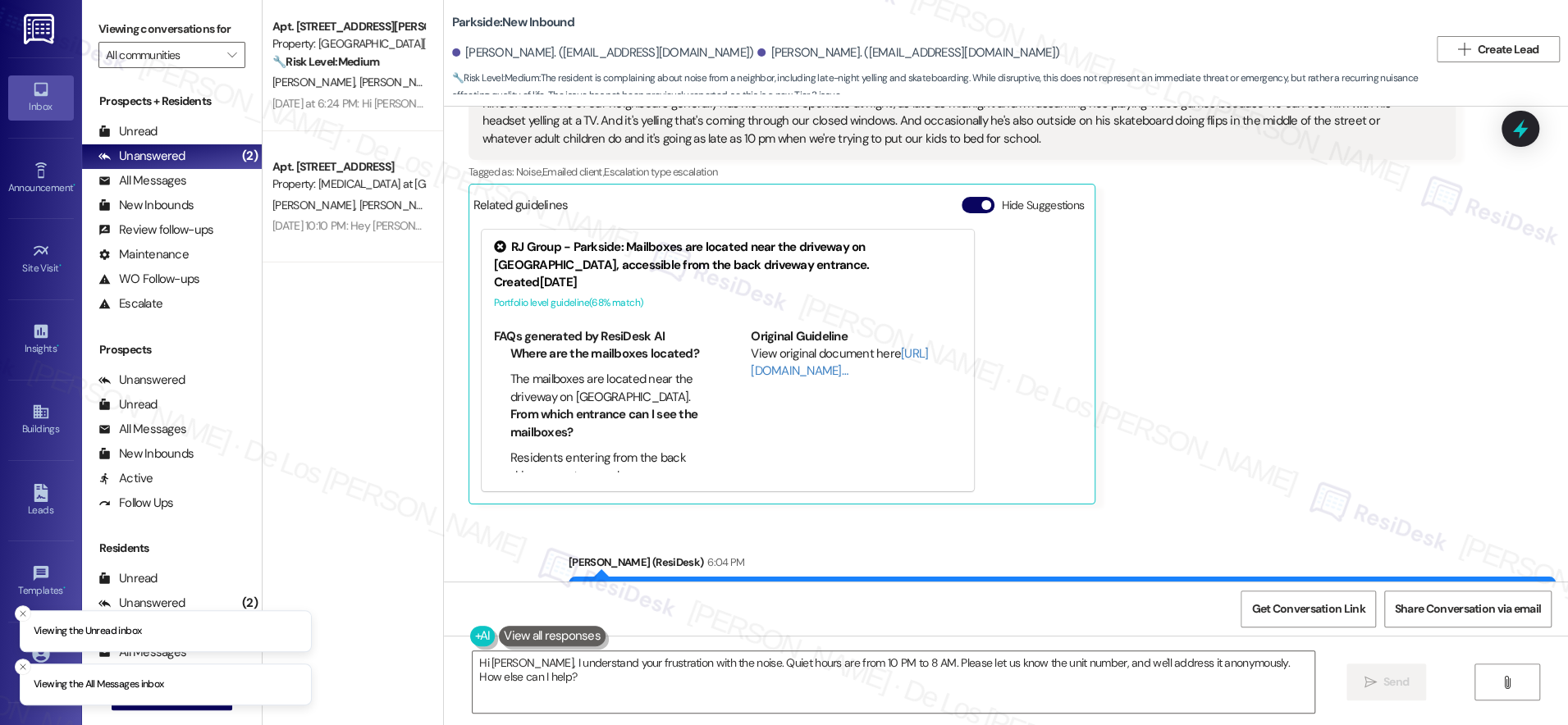
scroll to position [3412, 0]
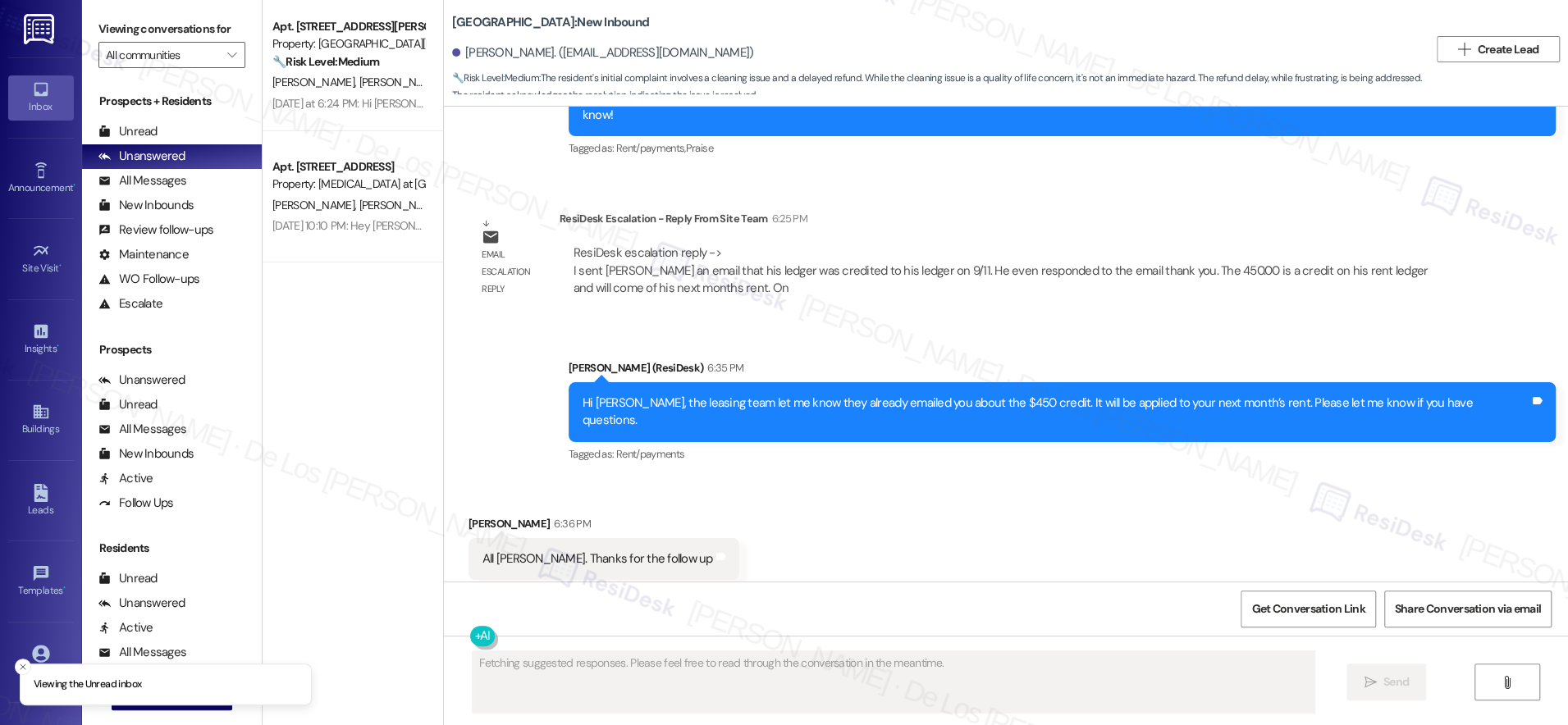
scroll to position [916, 0]
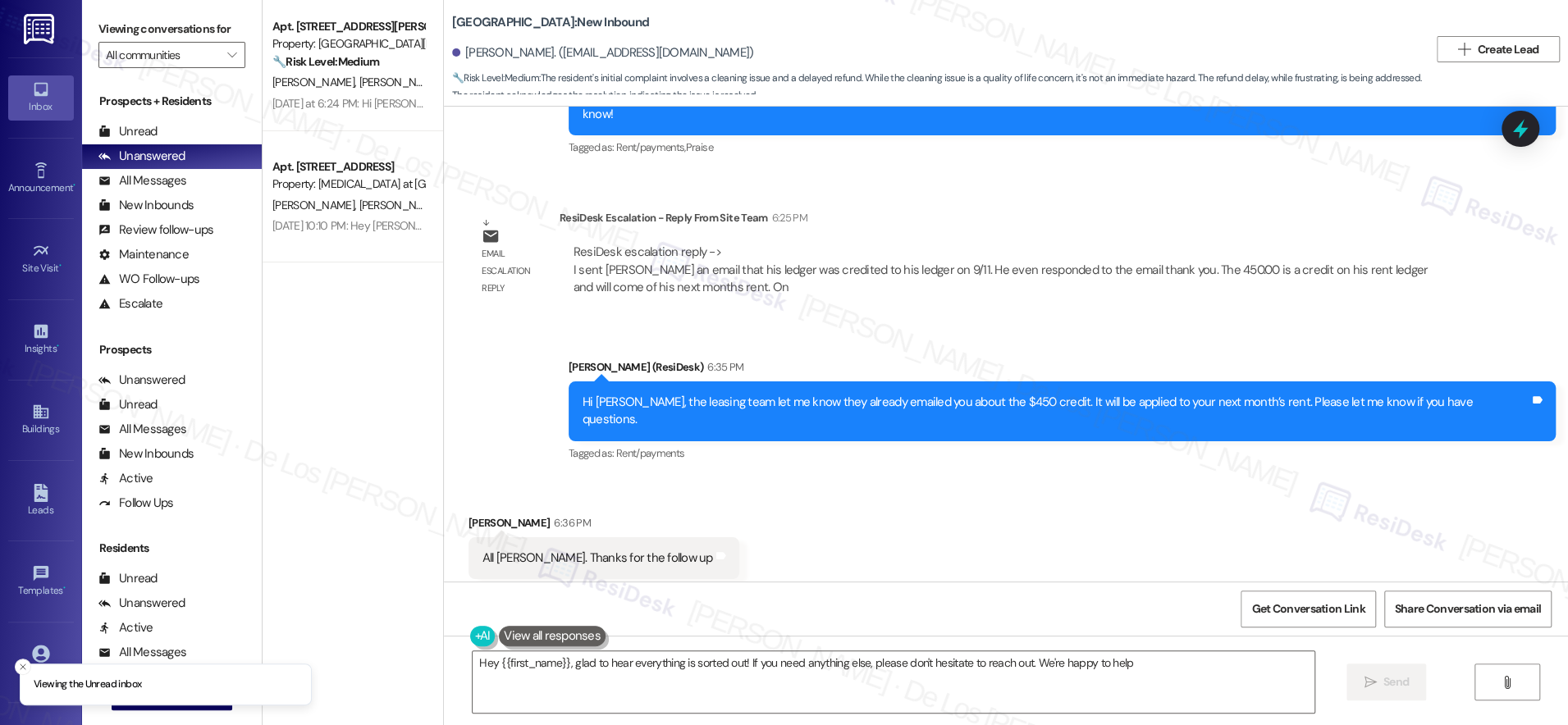
type textarea "Hey {{first_name}}, glad to hear everything is sorted out! If you need anything…"
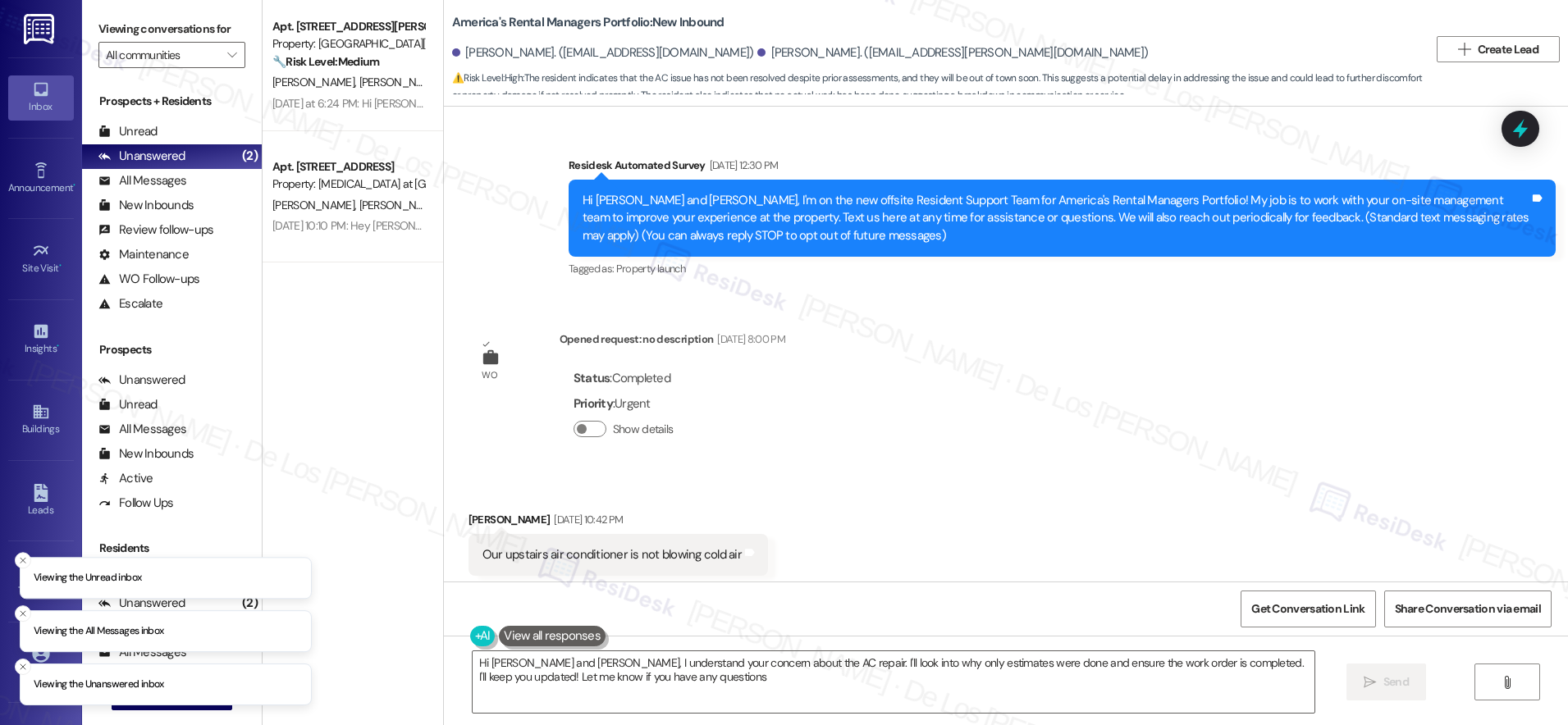
type textarea "Hi [PERSON_NAME] and [PERSON_NAME], I understand your concern about the AC repa…"
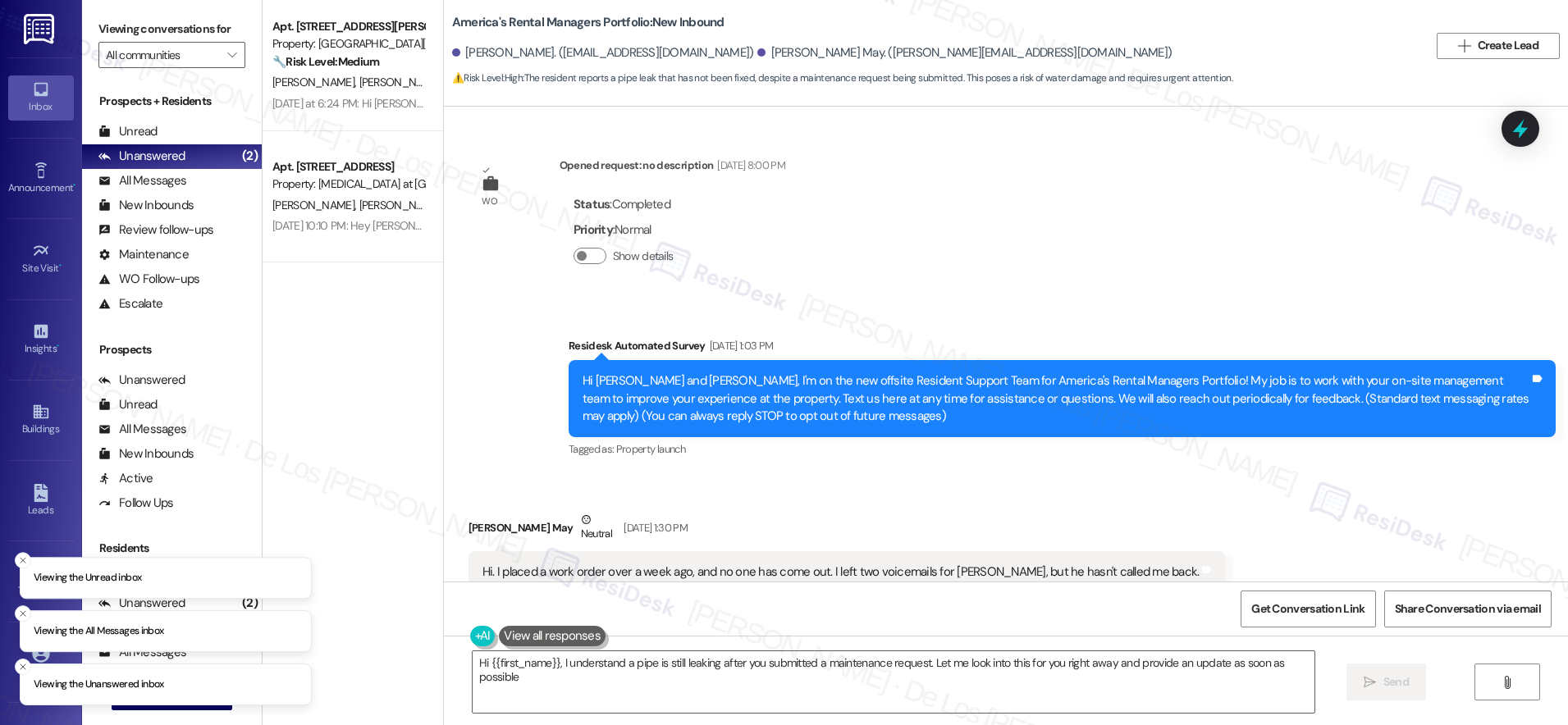
type textarea "Hi {{first_name}}, I understand a pipe is still leaking after you submitted a m…"
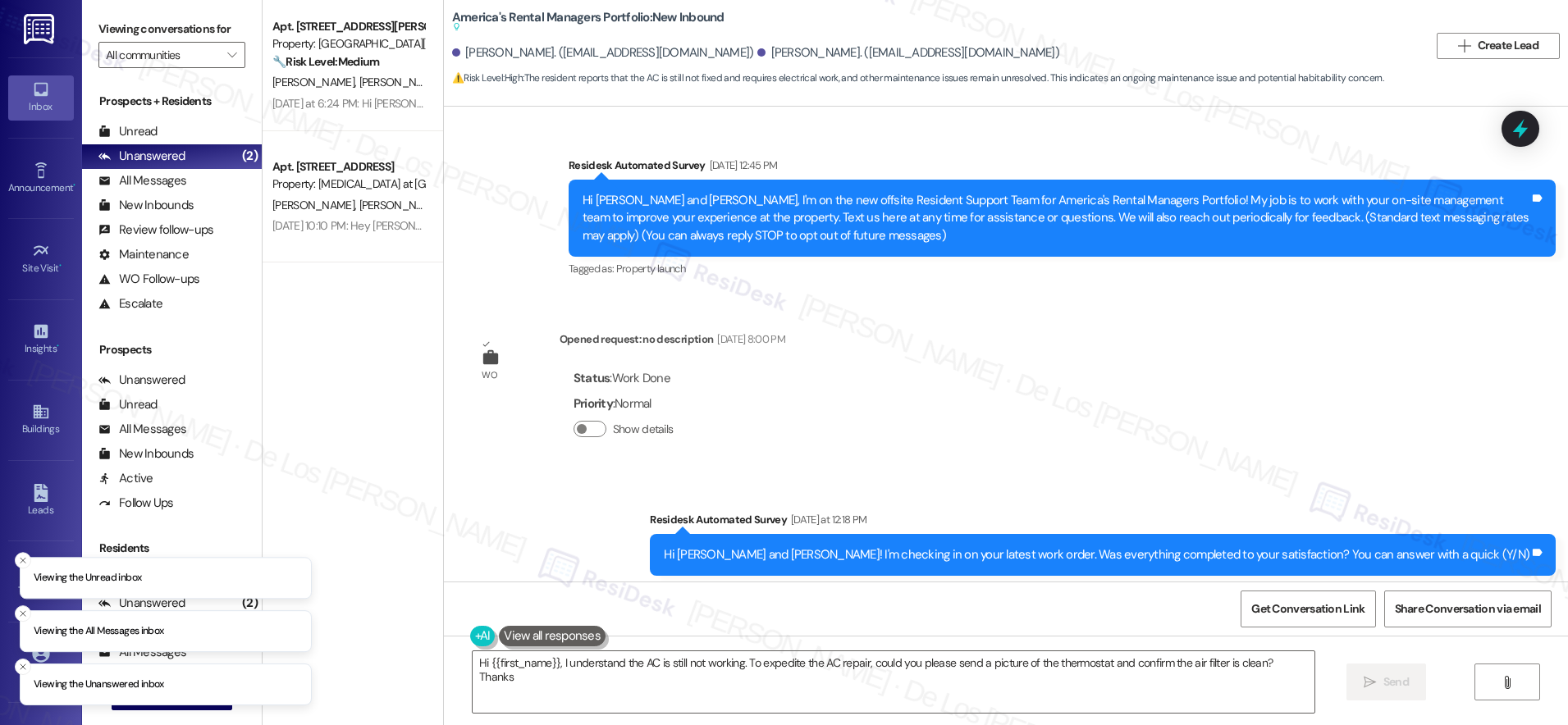
type textarea "Hi {{first_name}}, I understand the AC is still not working. To expedite the AC…"
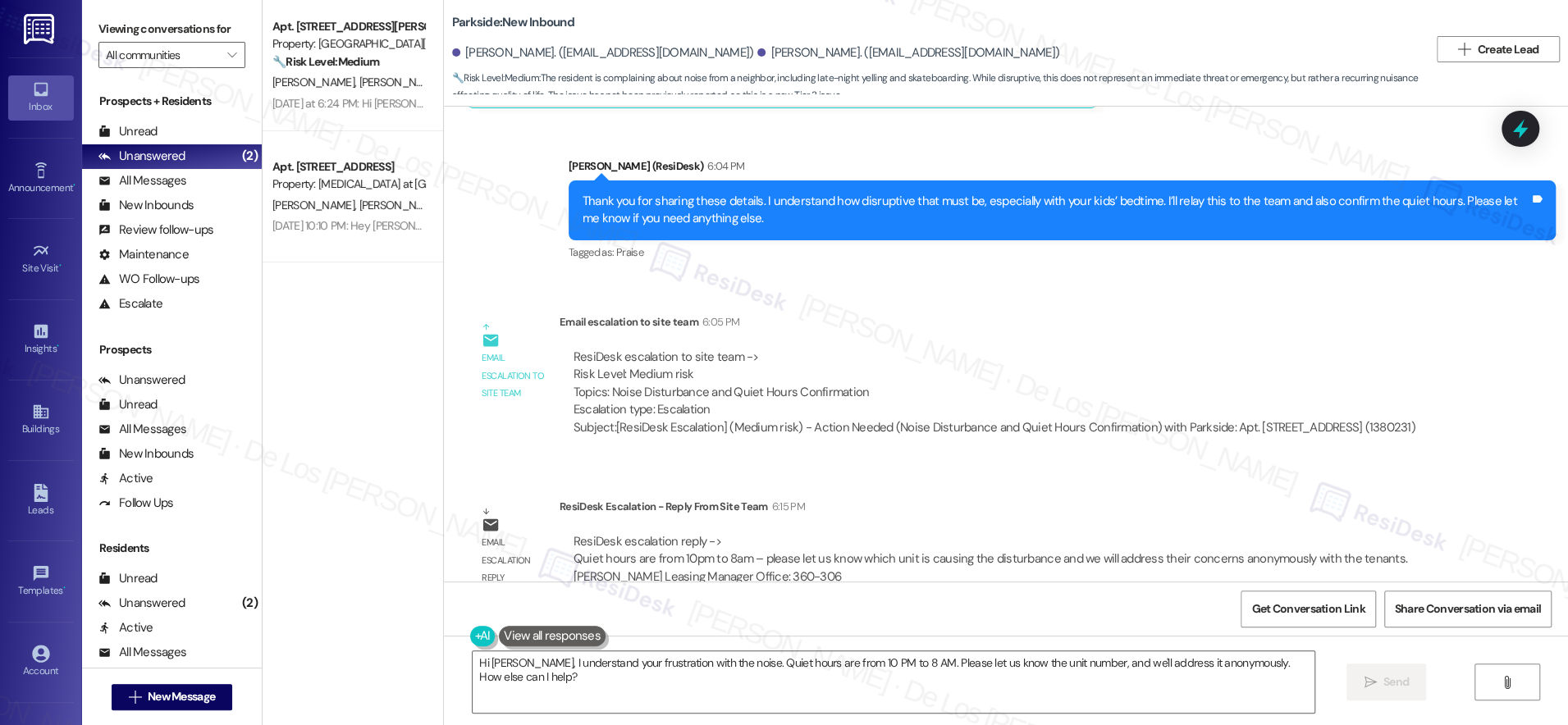
scroll to position [3235, 0]
